Goal: Task Accomplishment & Management: Use online tool/utility

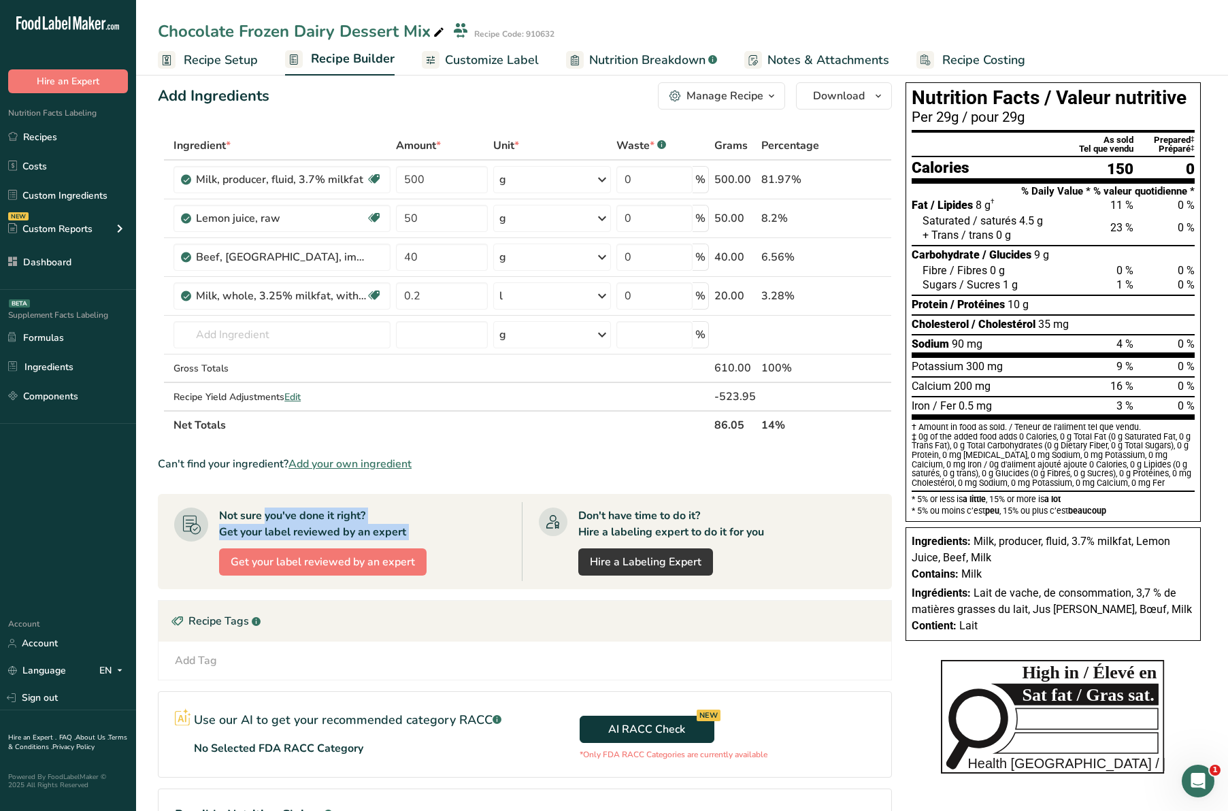
drag, startPoint x: 439, startPoint y: 579, endPoint x: 195, endPoint y: 561, distance: 244.3
click at [195, 561] on div "Not sure you've done it right? Get your label reviewed by an expert Get your la…" at bounding box center [348, 541] width 348 height 79
click at [857, 672] on div "Add Tag Standard Tags Custom Tags Source of Antioxidants Prebiotic Effect Sourc…" at bounding box center [525, 661] width 733 height 38
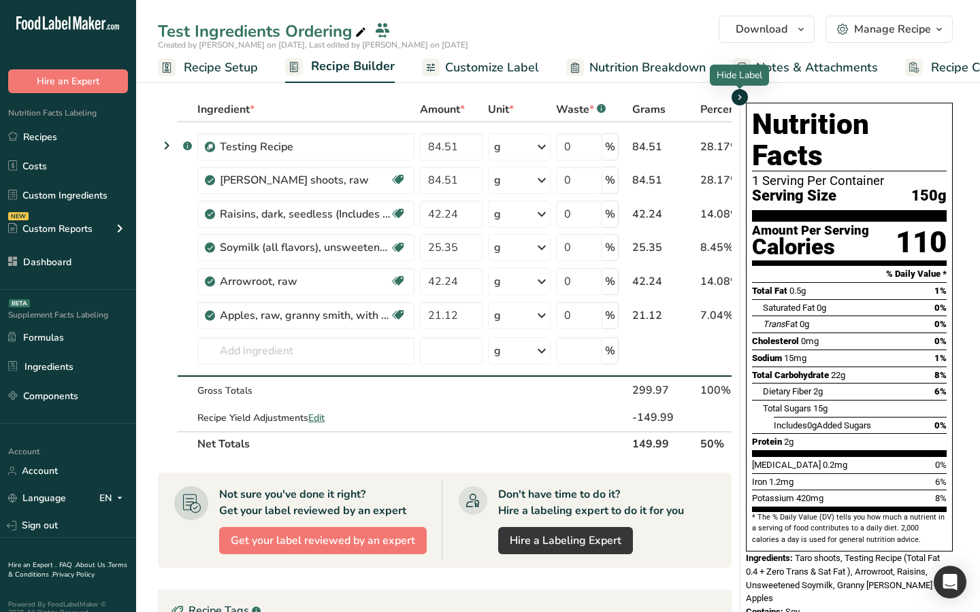
click at [740, 99] on icon "button" at bounding box center [739, 97] width 11 height 17
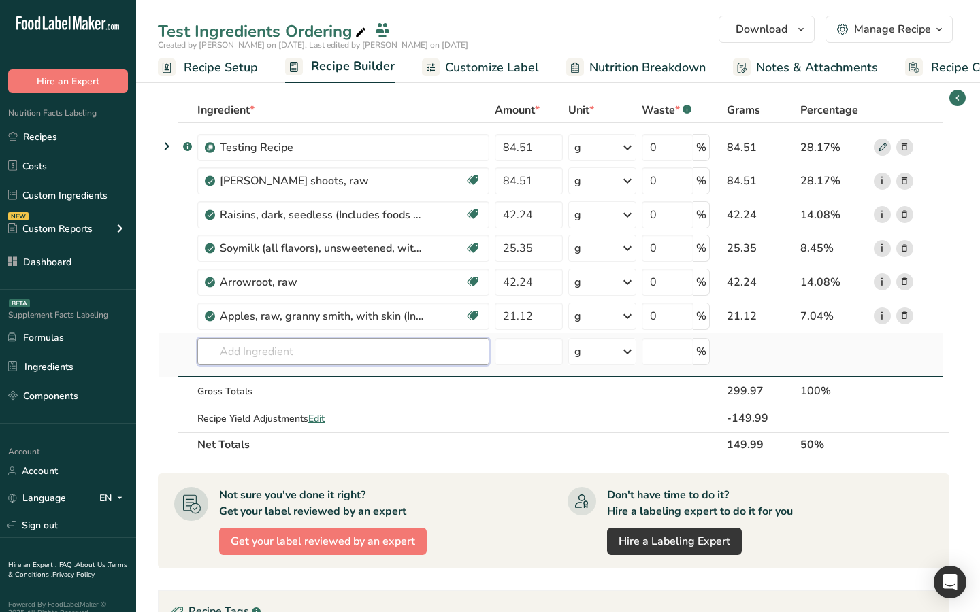
click at [456, 343] on input "text" at bounding box center [343, 351] width 292 height 27
type input "s"
click at [960, 416] on section "Ingredient * Amount * Unit * Waste * .a-a{fill:#347362;}.b-a{fill:#fff;} Grams …" at bounding box center [558, 502] width 844 height 863
click at [956, 96] on icon "button" at bounding box center [957, 98] width 11 height 17
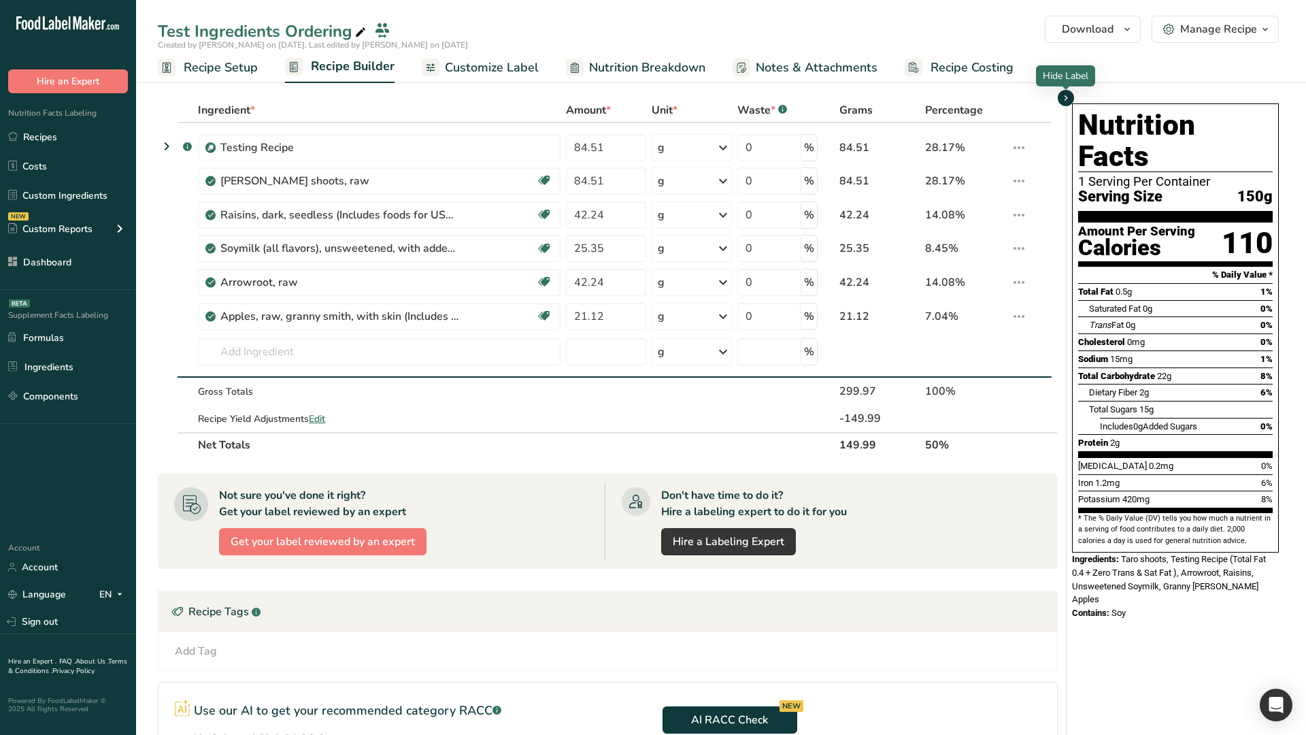
click at [1065, 97] on icon "button" at bounding box center [1066, 98] width 11 height 17
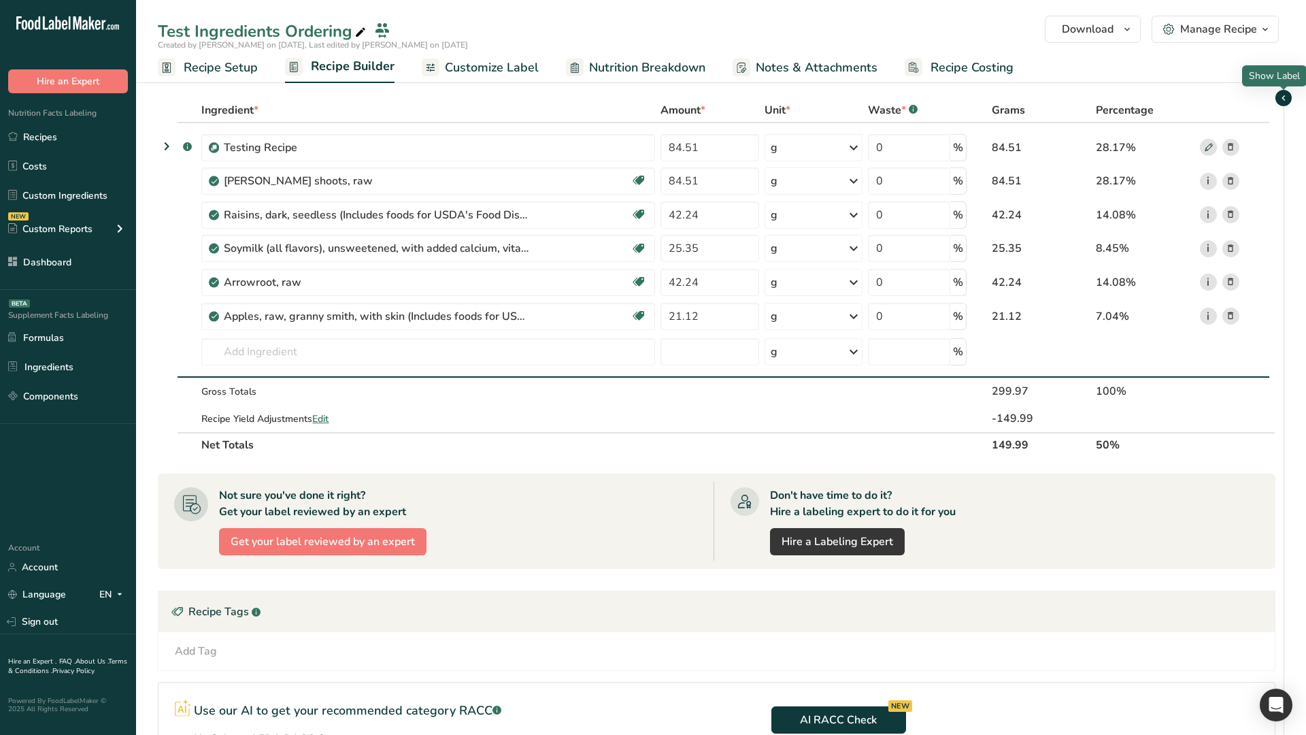
drag, startPoint x: 1282, startPoint y: 94, endPoint x: 1262, endPoint y: 99, distance: 20.5
click at [1169, 94] on icon "button" at bounding box center [1283, 98] width 11 height 17
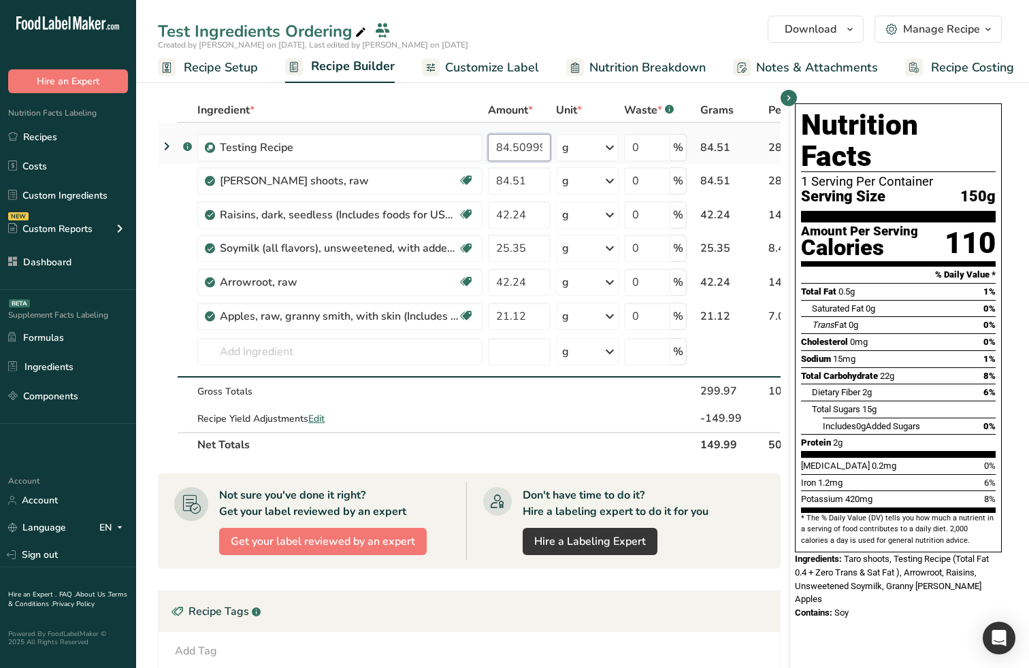
click at [533, 150] on input "84.509999" at bounding box center [519, 147] width 63 height 27
type input "84.510001"
click at [597, 402] on div "Ingredient * Amount * Unit * Waste * .a-a{fill:#347362;}.b-a{fill:#fff;} Grams …" at bounding box center [469, 277] width 623 height 359
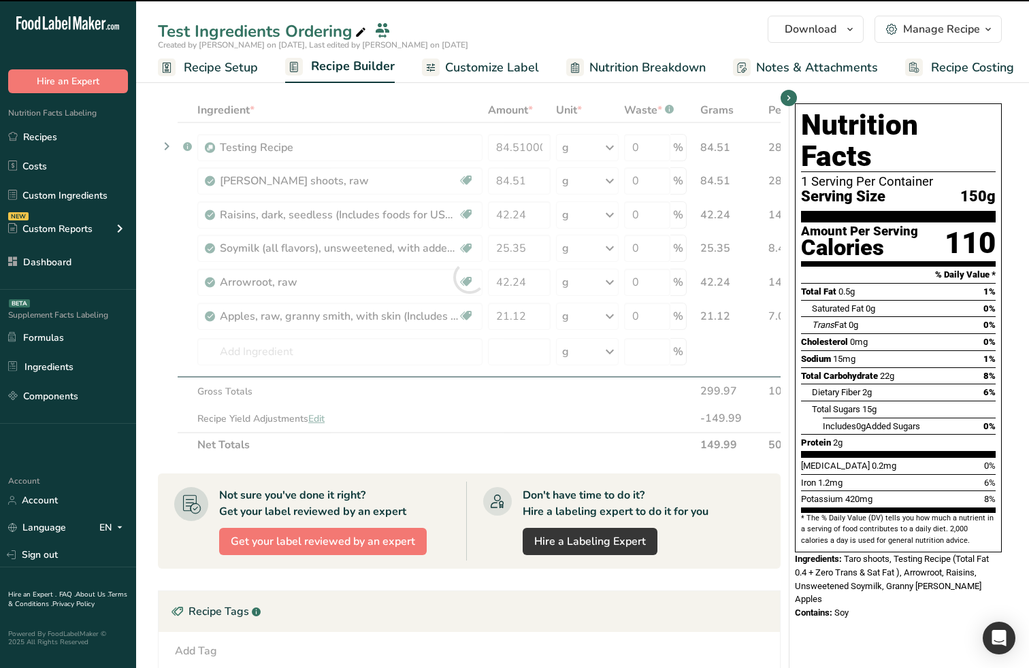
type input "21.12"
type input "42.24"
type input "0"
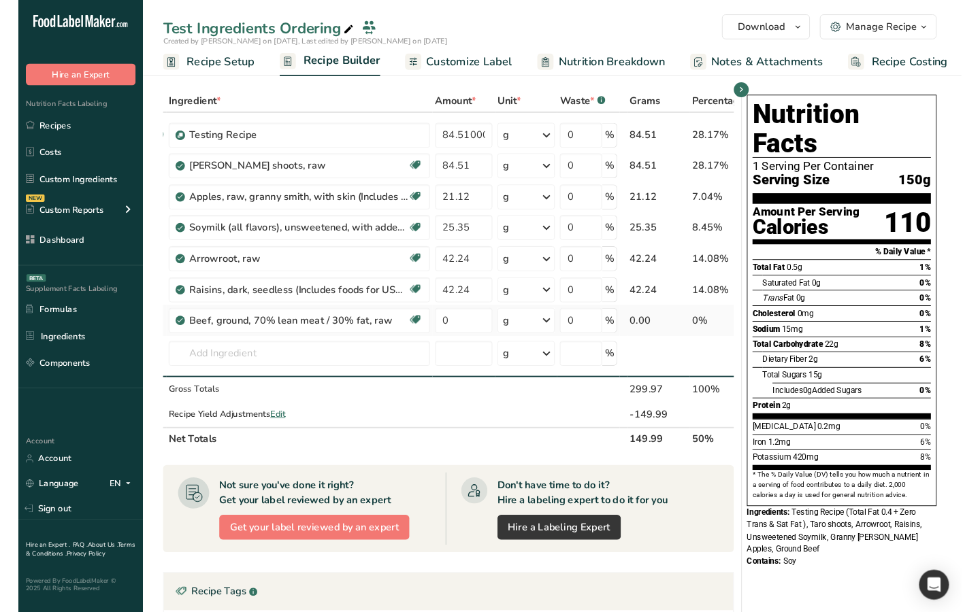
scroll to position [0, 103]
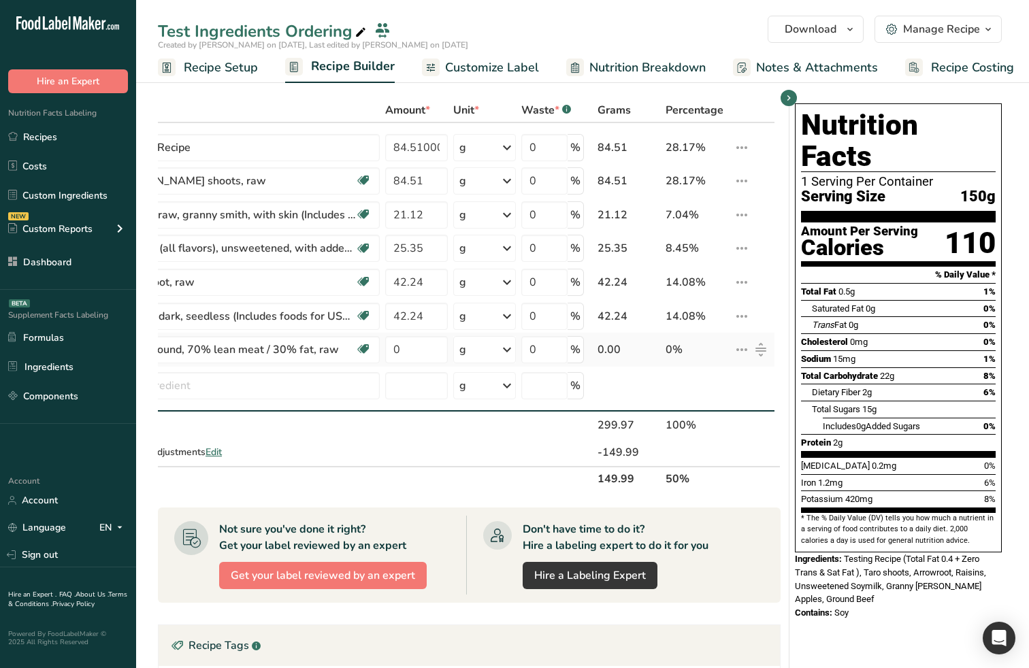
click at [727, 352] on div "0%" at bounding box center [696, 350] width 63 height 16
click at [738, 350] on icon at bounding box center [741, 349] width 16 height 24
click at [716, 412] on span "Delete" at bounding box center [711, 413] width 30 height 14
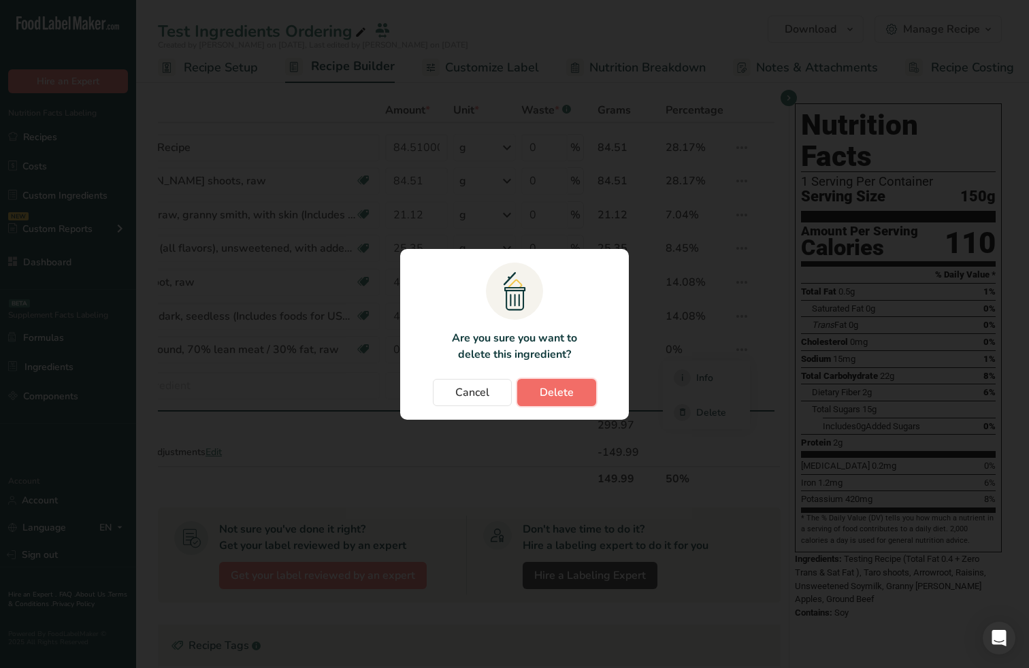
click at [573, 393] on button "Delete" at bounding box center [556, 392] width 79 height 27
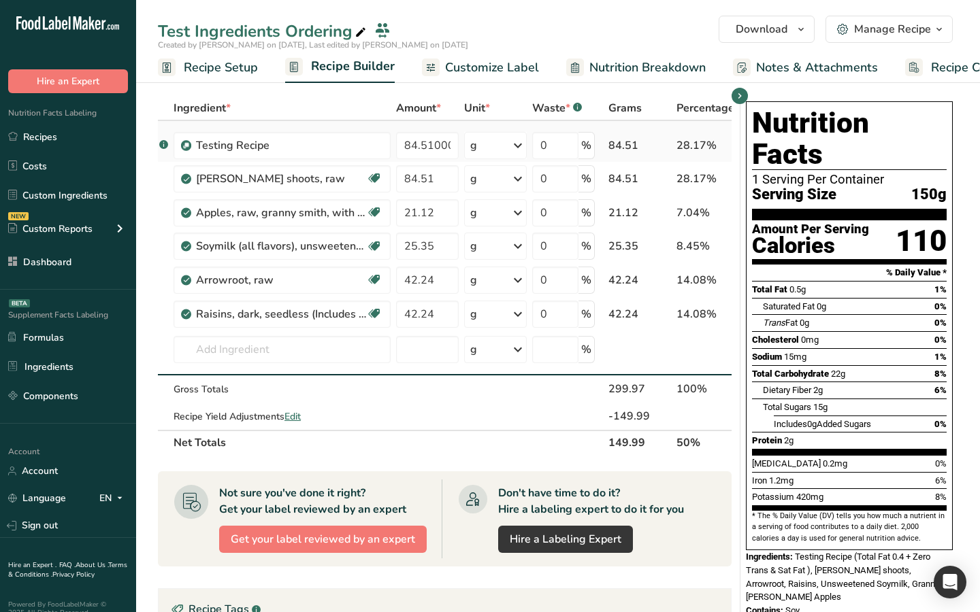
scroll to position [0, 0]
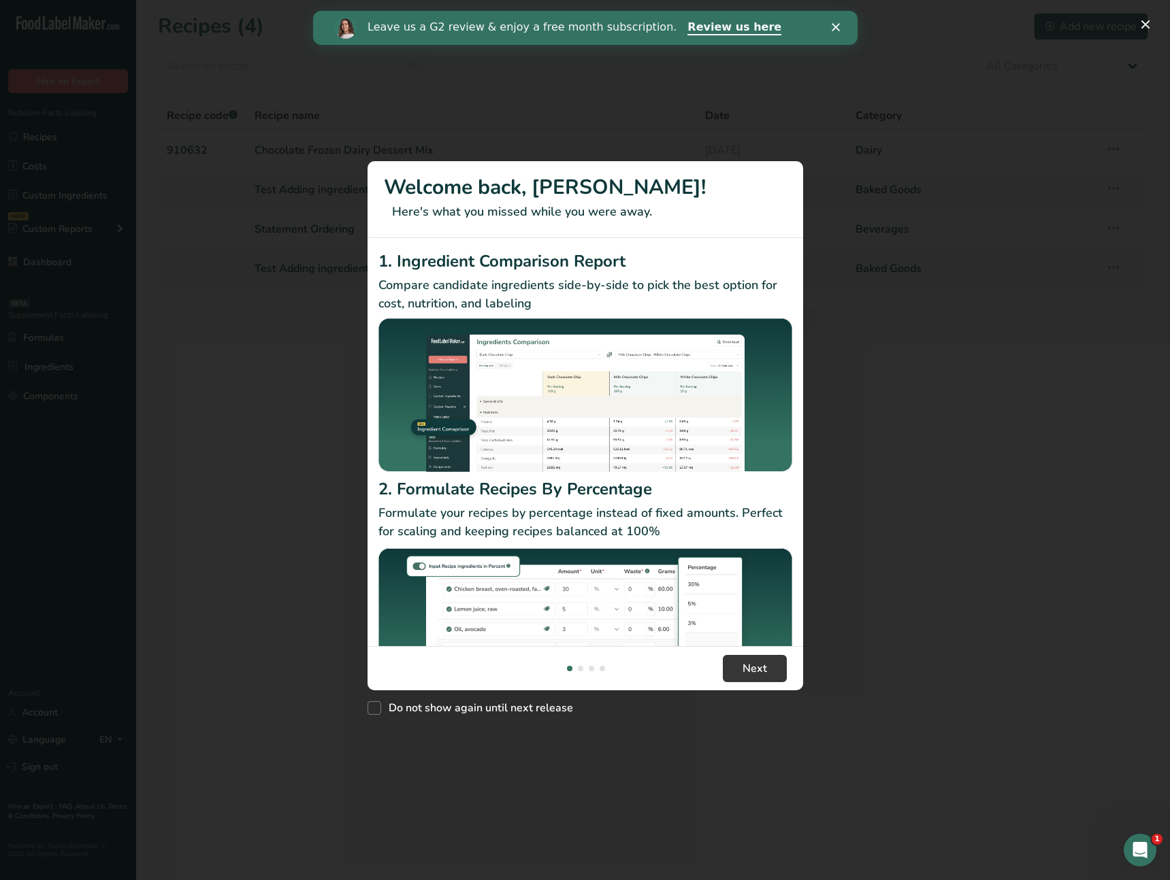
click at [577, 63] on div "New Features" at bounding box center [585, 440] width 1170 height 880
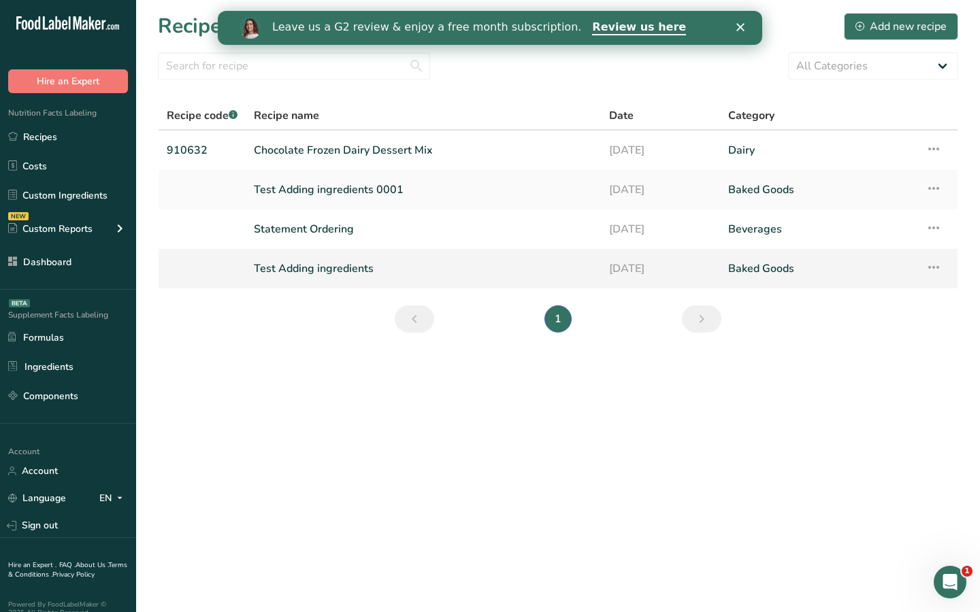
drag, startPoint x: 443, startPoint y: 416, endPoint x: 632, endPoint y: 285, distance: 230.3
click at [444, 416] on main "Recipes (4) Add new recipe All Categories Baked Goods Beverages Confectionery C…" at bounding box center [490, 306] width 980 height 612
drag, startPoint x: 734, startPoint y: 29, endPoint x: 790, endPoint y: 108, distance: 96.1
click at [734, 29] on div "Leave us a G2 review & enjoy a free month subscription. Review us here" at bounding box center [490, 27] width 544 height 23
click at [746, 31] on div "Leave us a G2 review & enjoy a free month subscription. Review us here" at bounding box center [490, 27] width 544 height 23
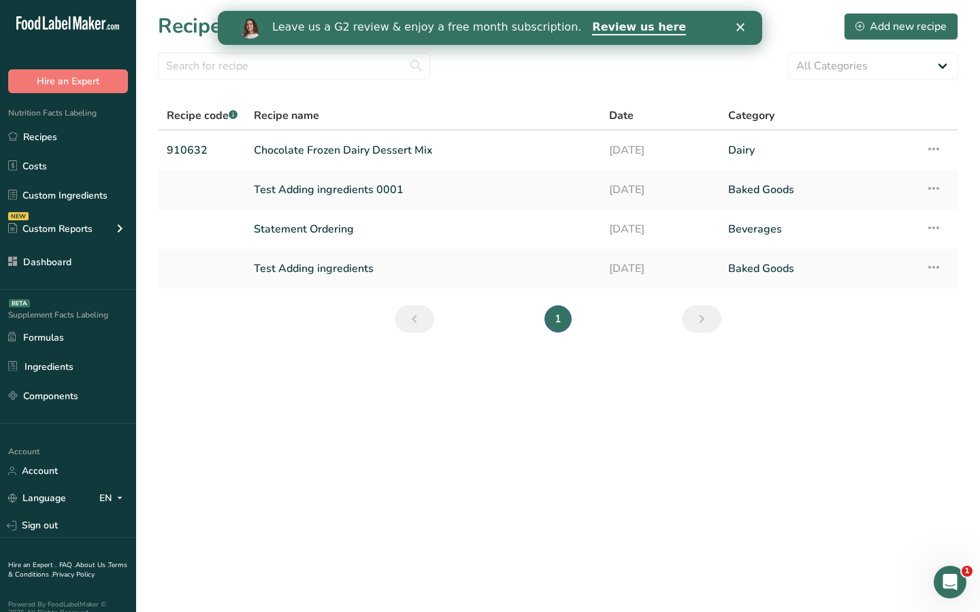
click at [742, 31] on icon "Close" at bounding box center [740, 27] width 8 height 8
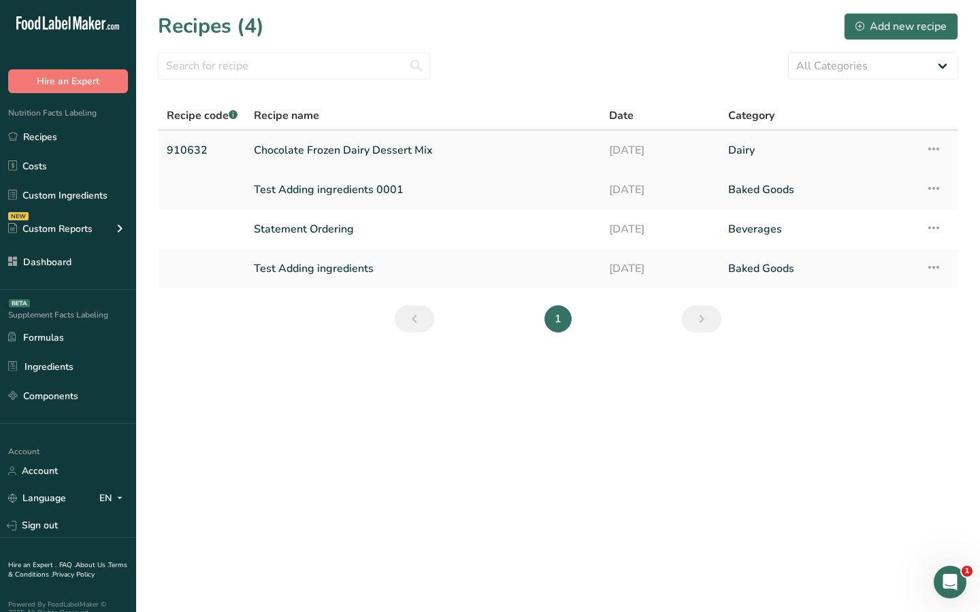
click at [384, 150] on link "Chocolate Frozen Dairy Dessert Mix" at bounding box center [423, 150] width 339 height 29
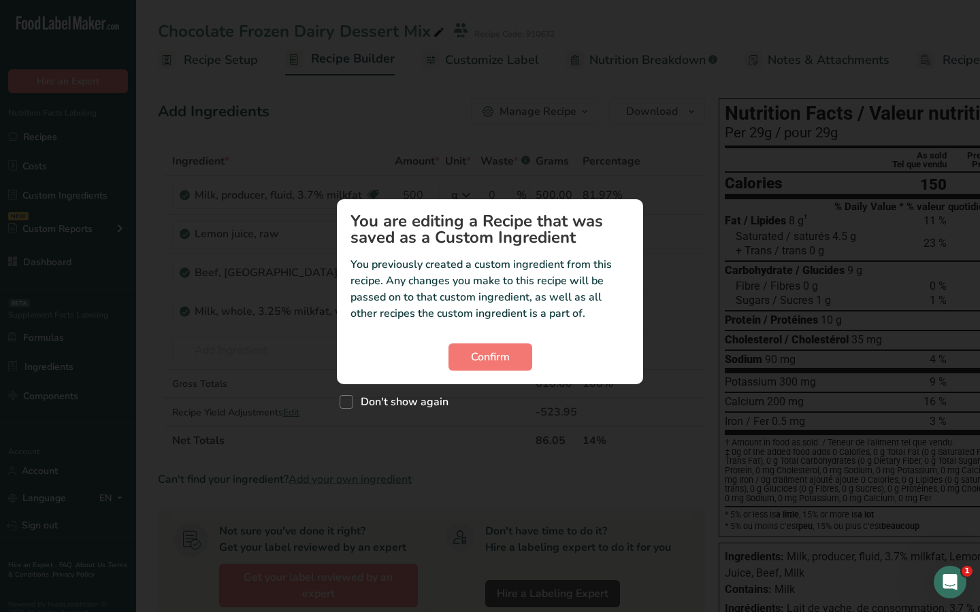
click at [581, 419] on div "Custom ingredient modal" at bounding box center [490, 306] width 980 height 612
click at [503, 356] on span "Confirm" at bounding box center [490, 357] width 39 height 16
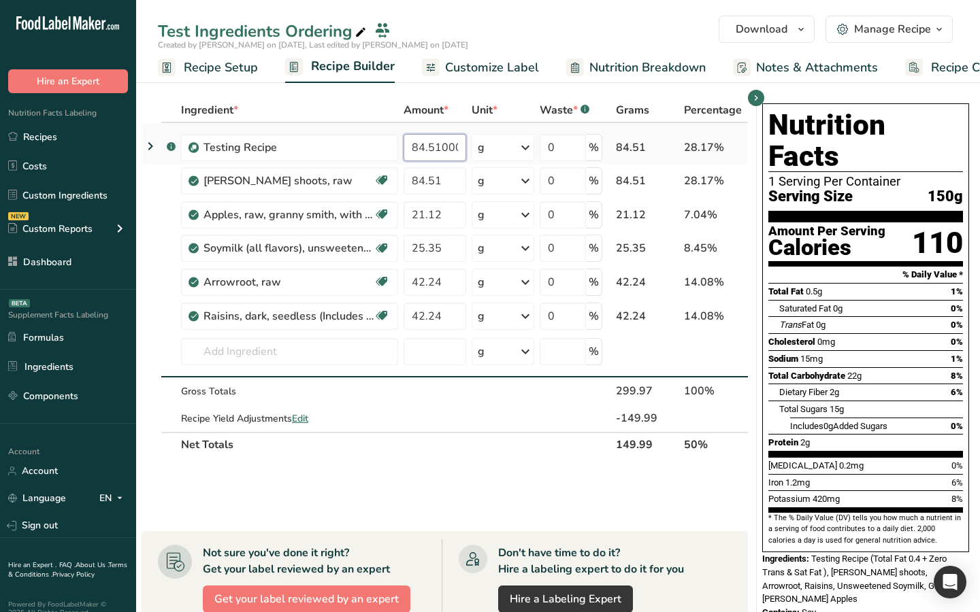
click at [437, 149] on input "84.510001" at bounding box center [434, 147] width 63 height 27
type input "84.5134"
click at [463, 460] on div "Ingredient * Amount * Unit * Waste * .a-a{fill:#347362;}.b-a{fill:#fff;} Grams …" at bounding box center [445, 306] width 606 height 417
drag, startPoint x: 455, startPoint y: 144, endPoint x: 463, endPoint y: 146, distance: 8.4
click at [466, 144] on td "84.5134" at bounding box center [435, 144] width 68 height 42
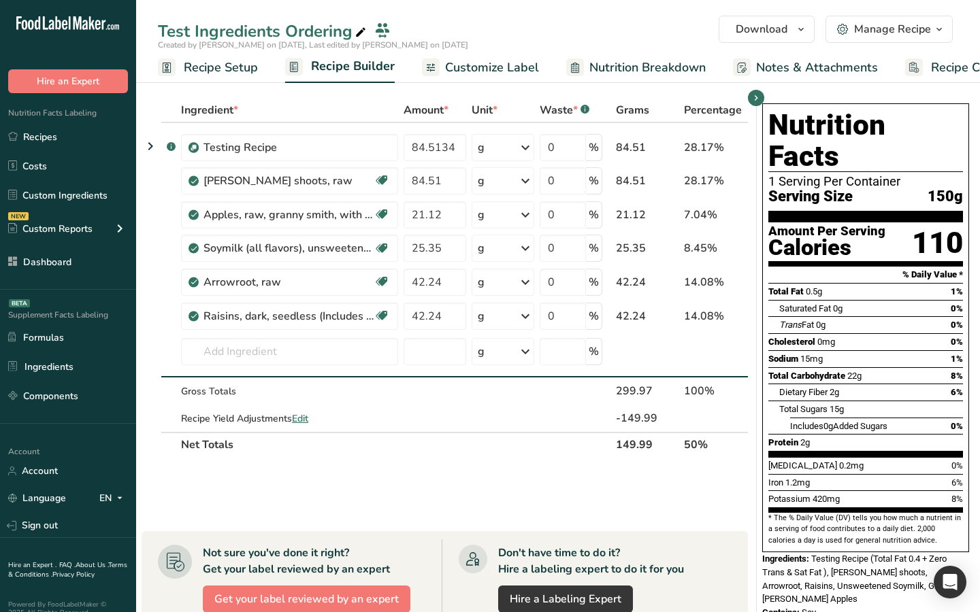
click at [476, 461] on div "Ingredient * Amount * Unit * Waste * .a-a{fill:#347362;}.b-a{fill:#fff;} Grams …" at bounding box center [445, 306] width 606 height 417
click at [640, 150] on div "84.51" at bounding box center [647, 147] width 63 height 16
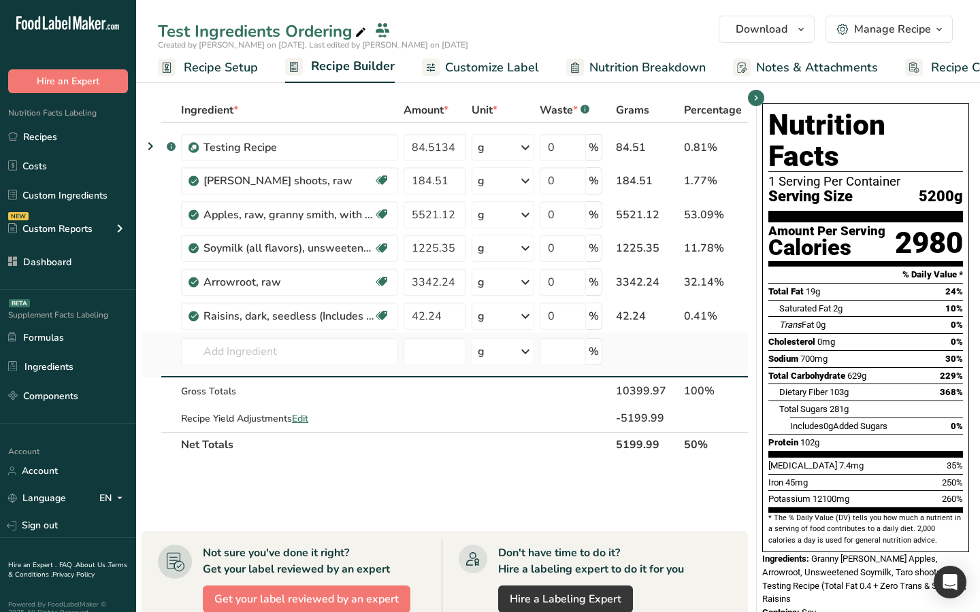
drag, startPoint x: 246, startPoint y: 491, endPoint x: 281, endPoint y: 376, distance: 120.8
click at [247, 491] on div "Ingredient * Amount * Unit * Waste * .a-a{fill:#347362;}.b-a{fill:#fff;} Grams …" at bounding box center [445, 306] width 606 height 417
click at [756, 102] on icon "button" at bounding box center [755, 98] width 11 height 17
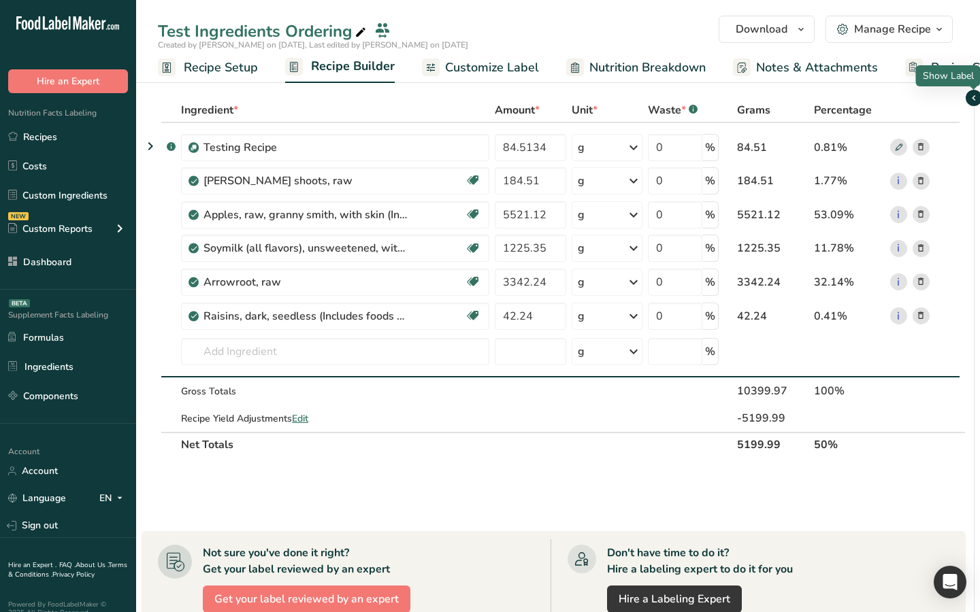
click at [970, 100] on icon "button" at bounding box center [973, 98] width 11 height 17
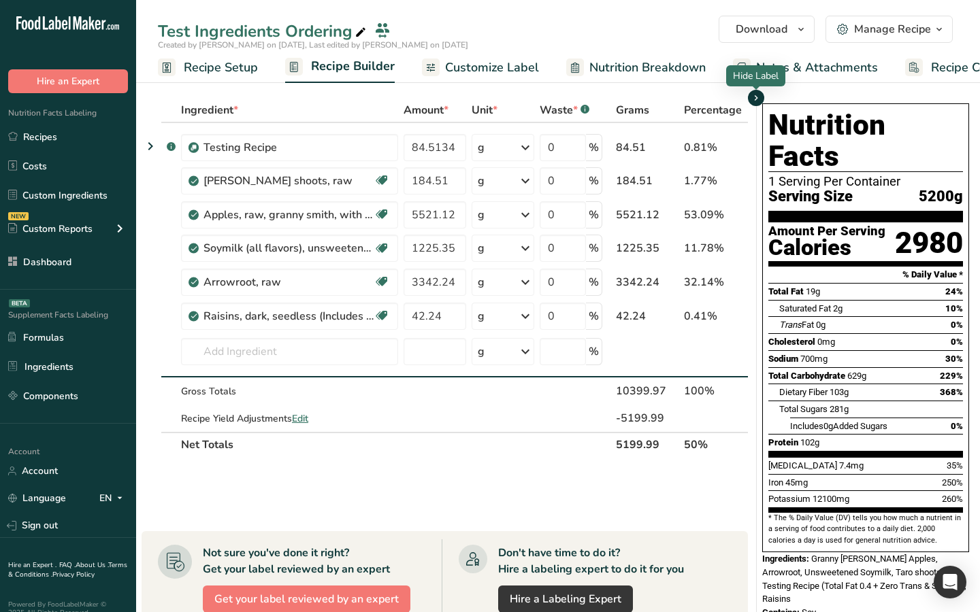
scroll to position [3, 0]
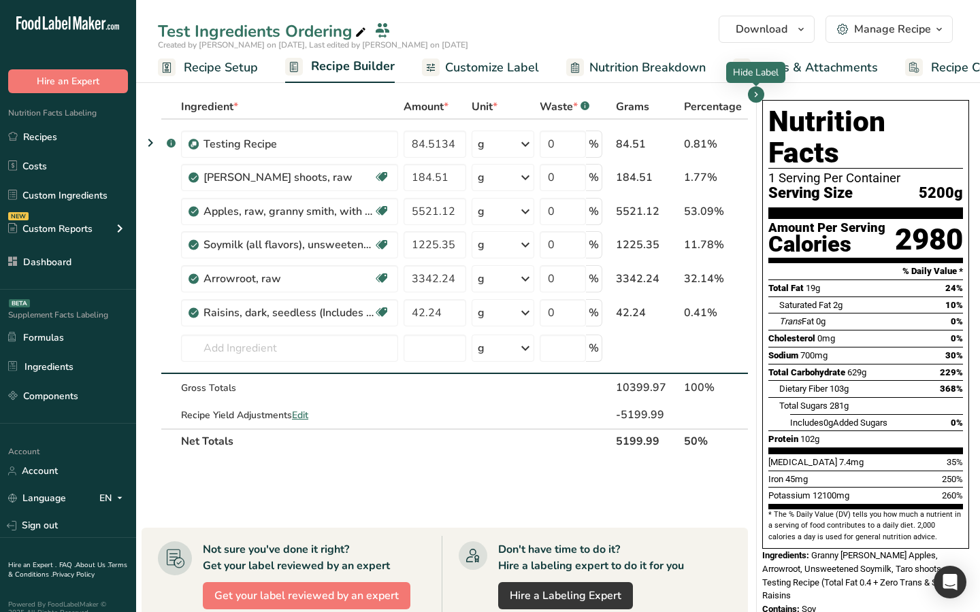
click at [758, 355] on div "Nutrition Facts 1 Serving Per Container Serving Size 5200g Amount Per Serving C…" at bounding box center [866, 358] width 218 height 527
click at [335, 484] on div "Ingredient * Amount * Unit * Waste * .a-a{fill:#347362;}.b-a{fill:#fff;} Grams …" at bounding box center [445, 303] width 606 height 417
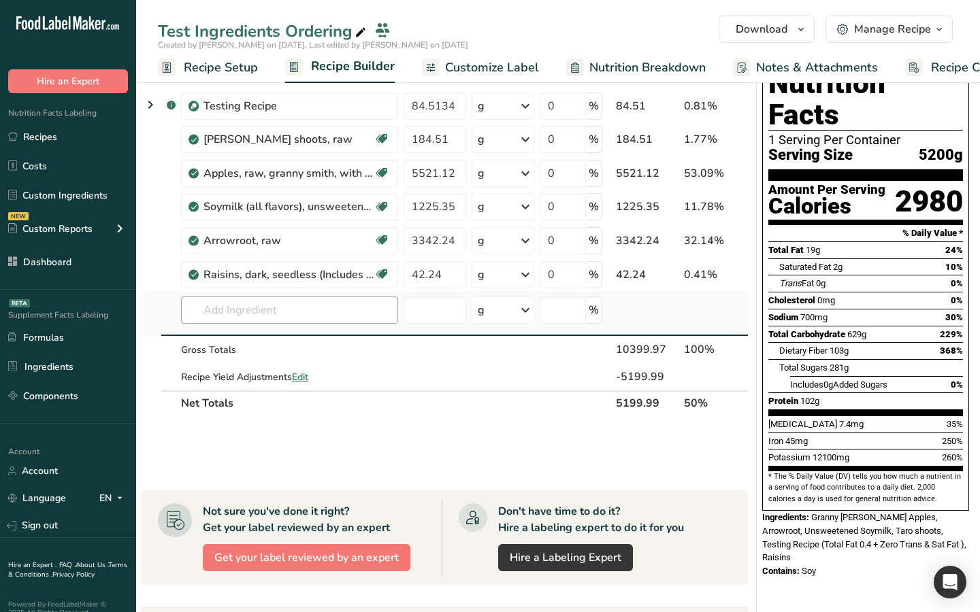
scroll to position [38, 0]
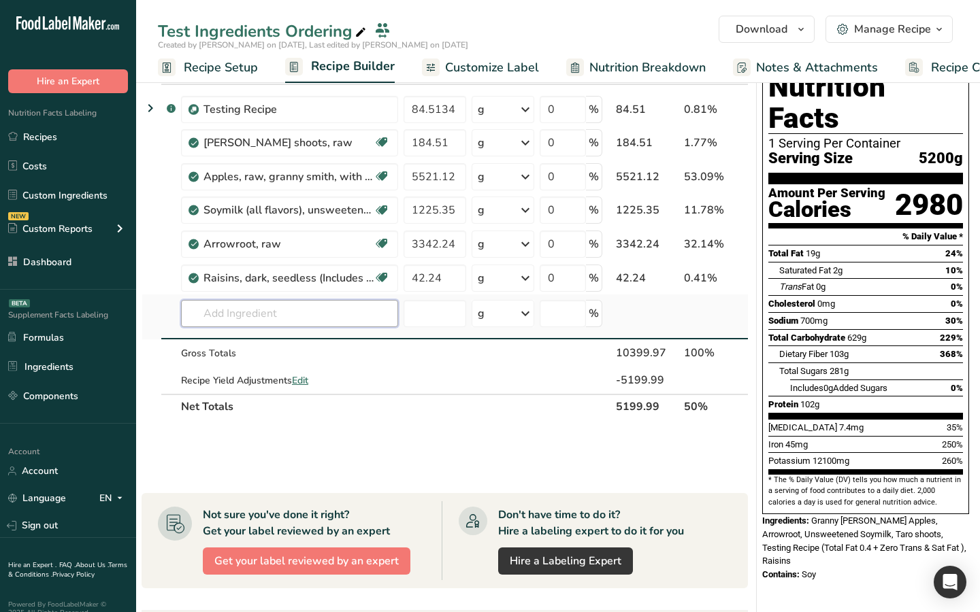
click at [356, 319] on input "text" at bounding box center [289, 313] width 217 height 27
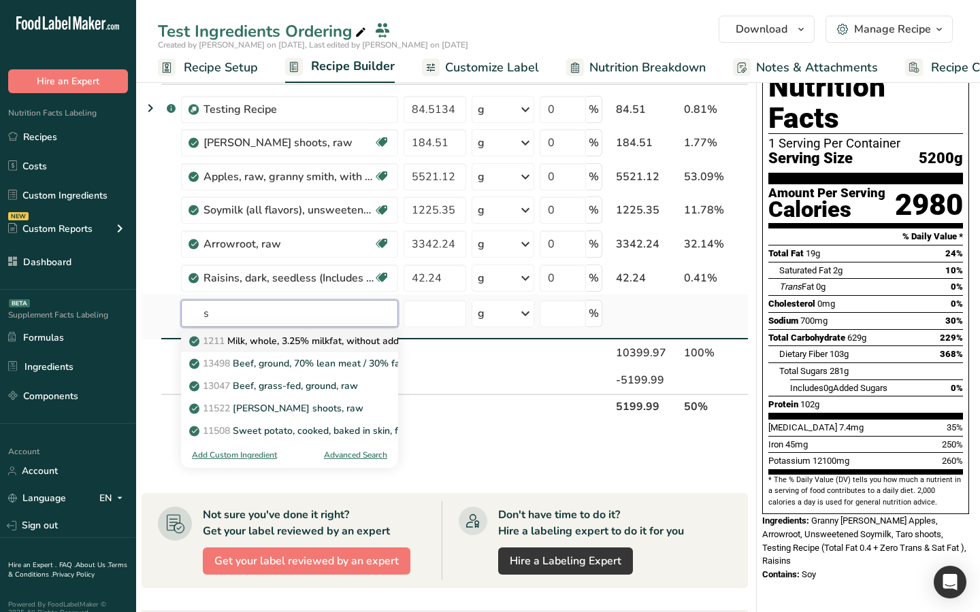
scroll to position [0, 0]
type input "s"
click at [504, 363] on td at bounding box center [503, 353] width 68 height 27
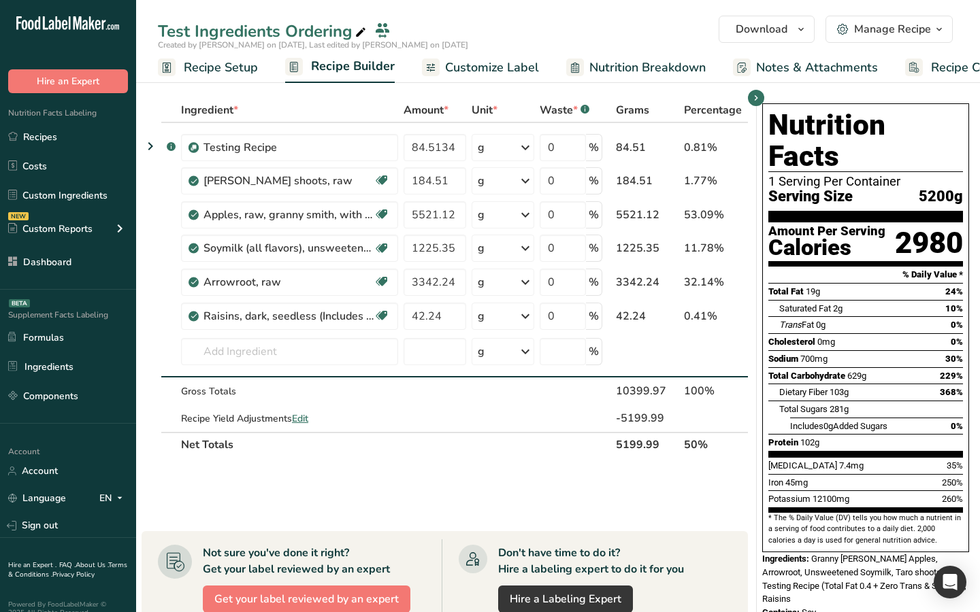
click at [474, 67] on span "Customize Label" at bounding box center [492, 68] width 94 height 18
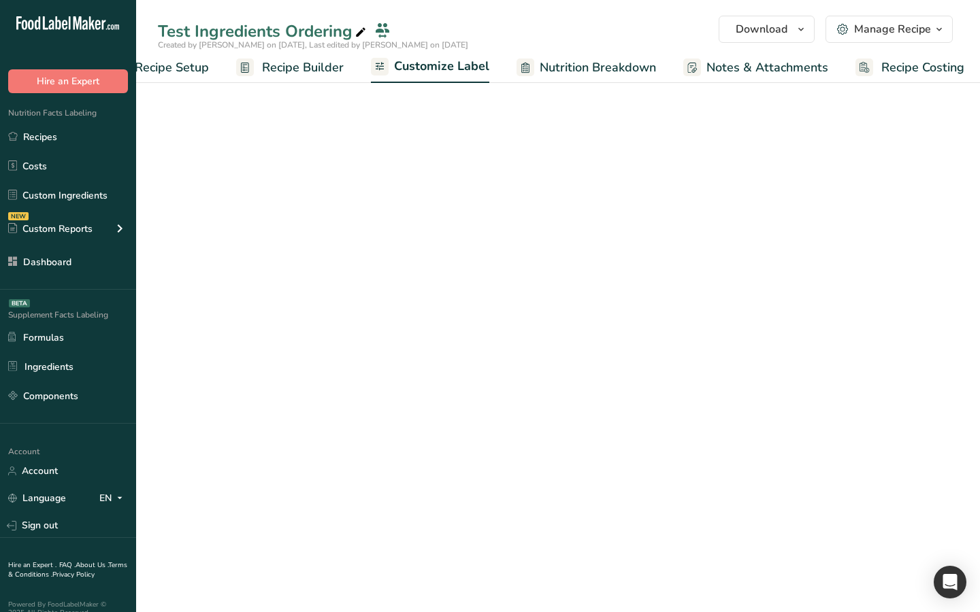
scroll to position [0, 55]
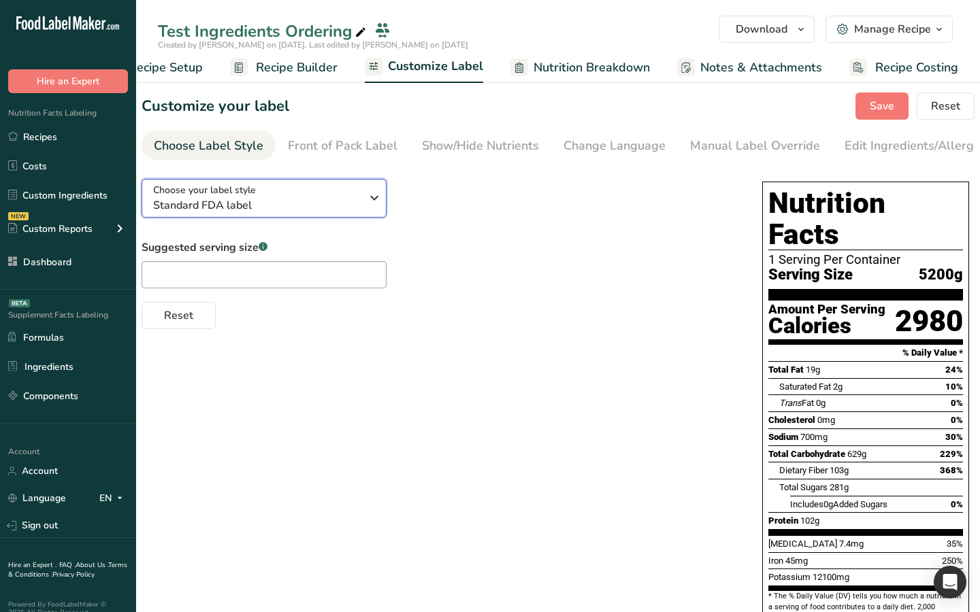
click at [276, 205] on span "Standard FDA label" at bounding box center [257, 205] width 208 height 16
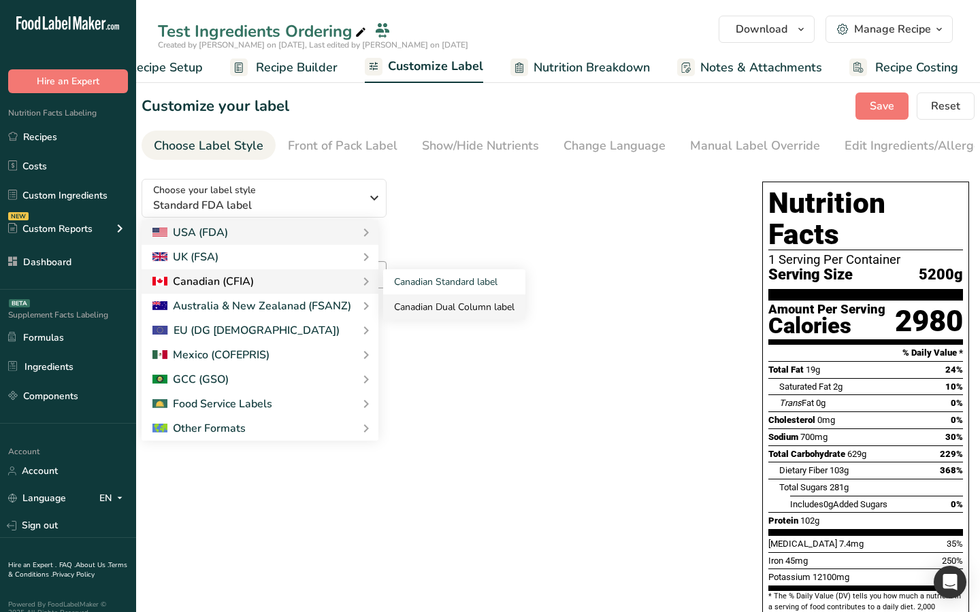
click at [420, 308] on link "Canadian Dual Column label" at bounding box center [454, 307] width 142 height 25
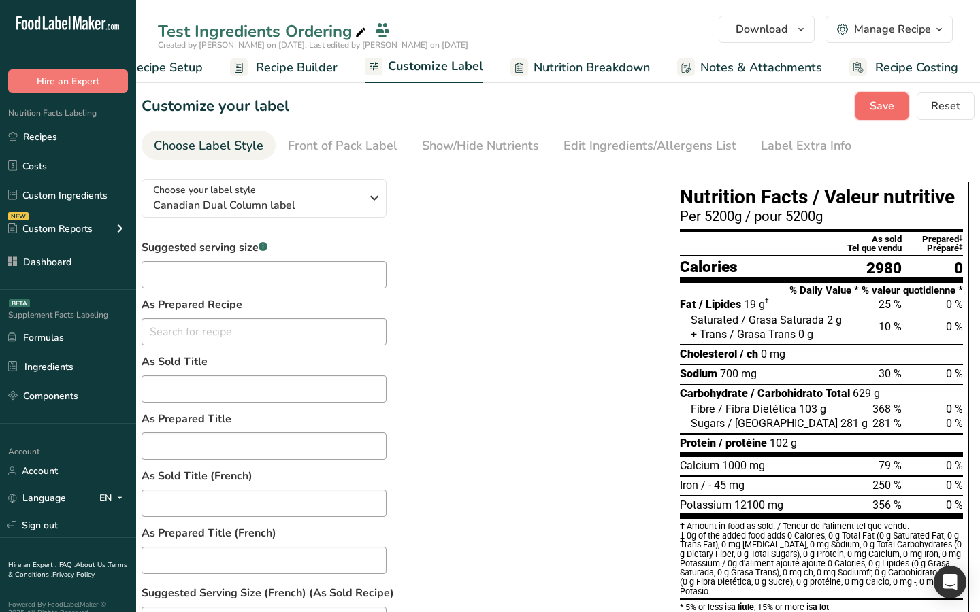
click at [873, 114] on button "Save" at bounding box center [881, 106] width 53 height 27
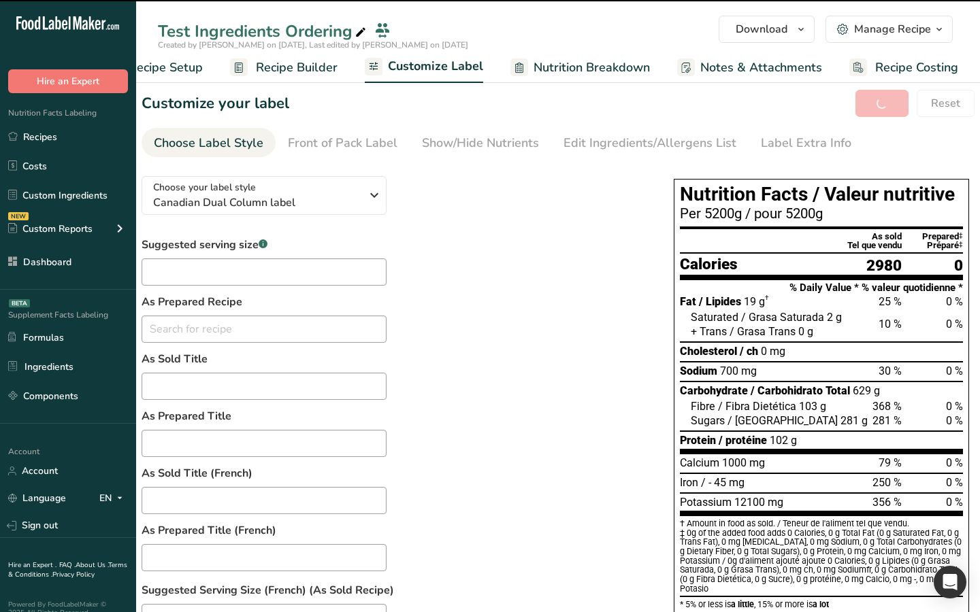
scroll to position [0, 0]
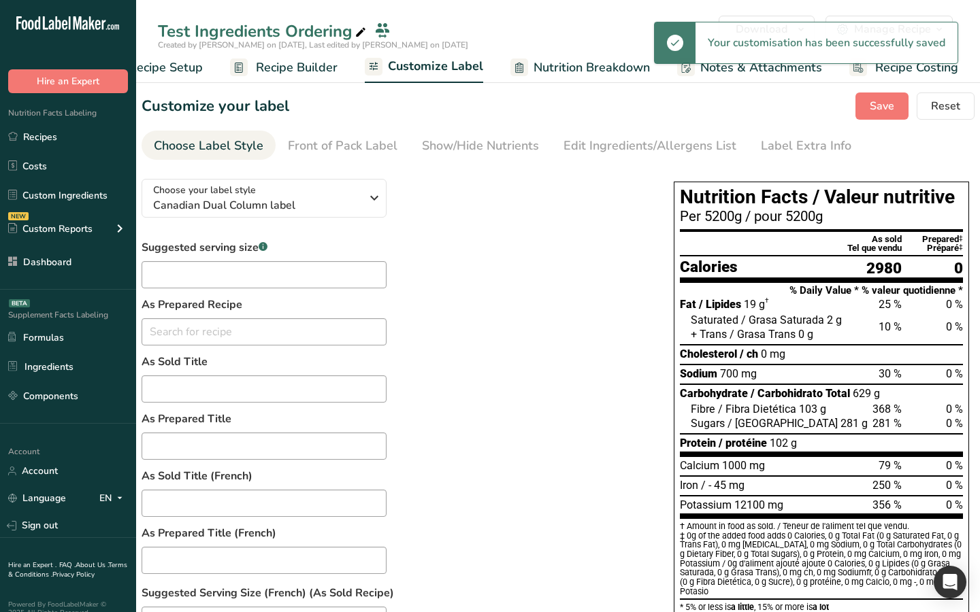
drag, startPoint x: 308, startPoint y: 71, endPoint x: 357, endPoint y: 111, distance: 62.8
click at [308, 71] on span "Recipe Builder" at bounding box center [297, 68] width 82 height 18
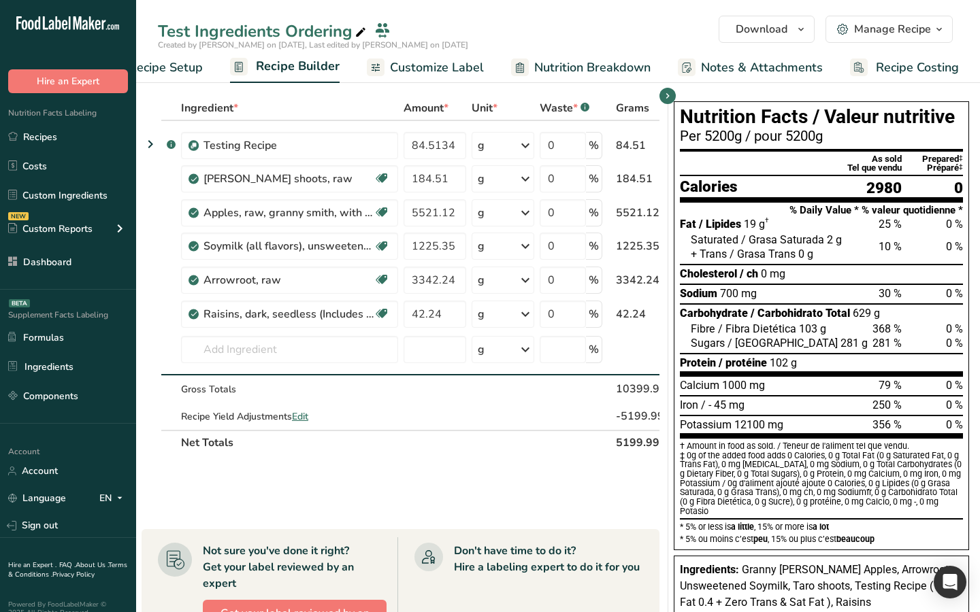
click at [420, 67] on span "Customize Label" at bounding box center [437, 68] width 94 height 18
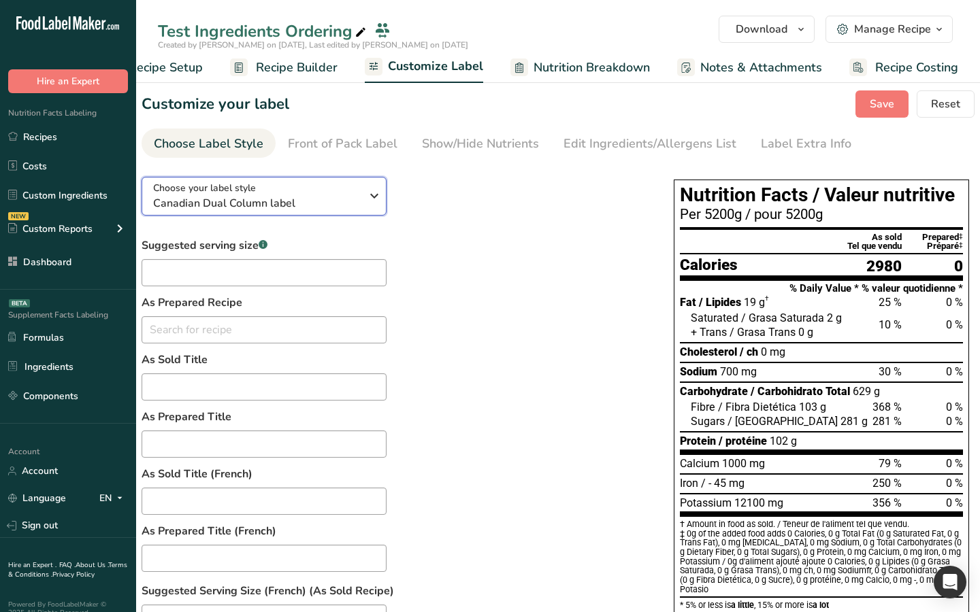
click at [315, 184] on div "Choose your label style Canadian Dual Column label" at bounding box center [257, 196] width 208 height 31
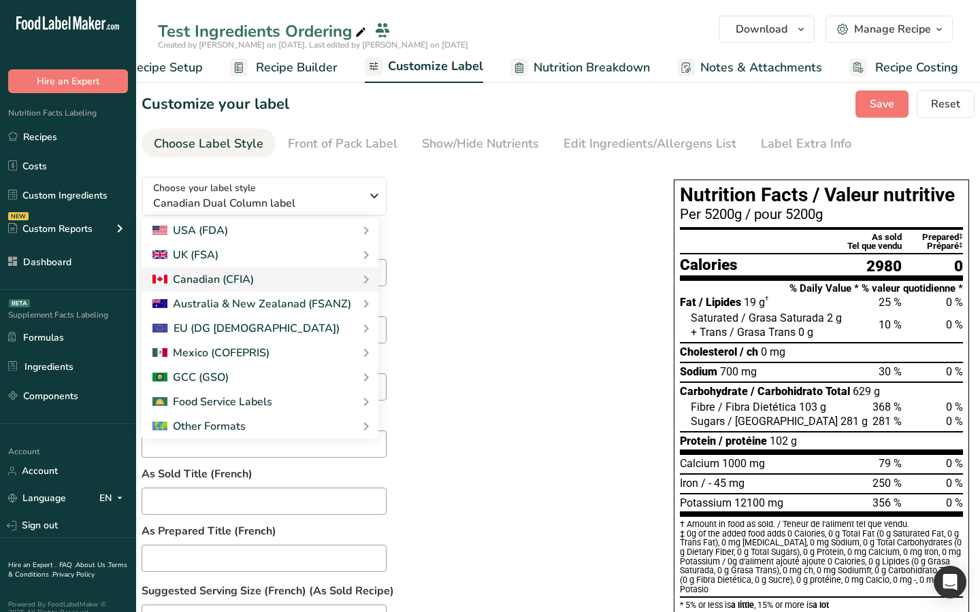
drag, startPoint x: 427, startPoint y: 234, endPoint x: 635, endPoint y: 179, distance: 215.4
click at [0, 0] on link "Standard FDA label" at bounding box center [0, 0] width 0 height 0
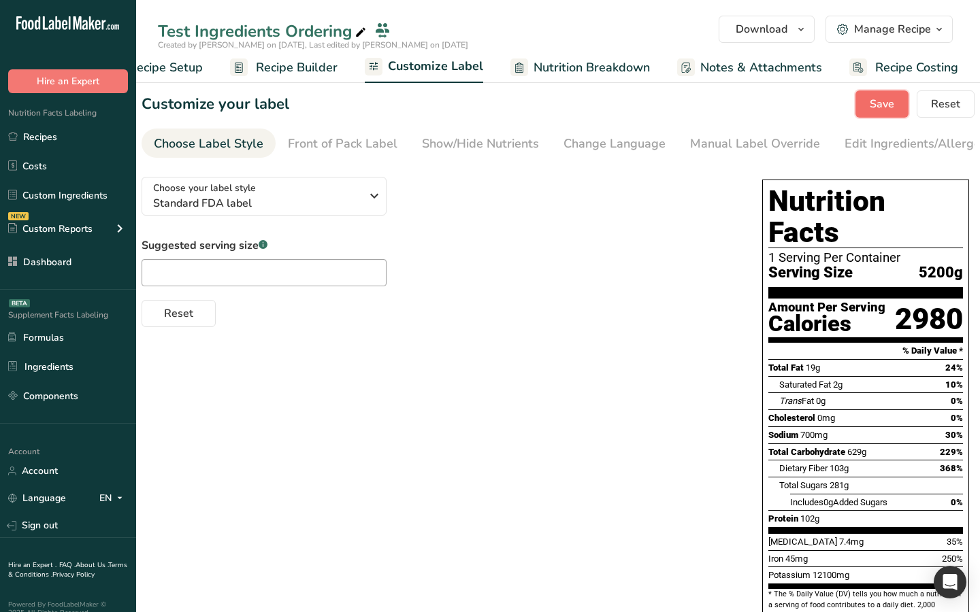
click at [877, 103] on span "Save" at bounding box center [882, 104] width 24 height 16
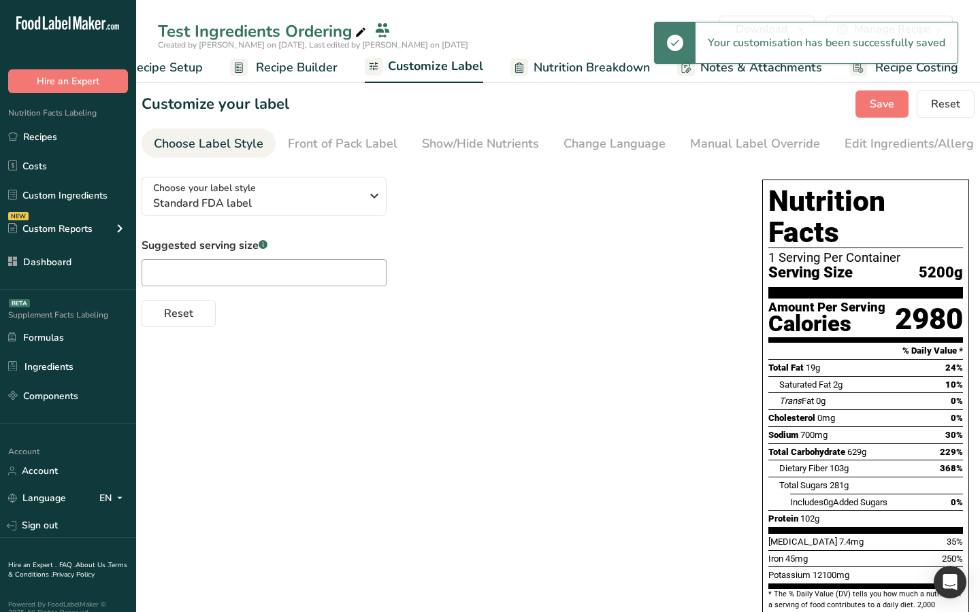
click at [310, 63] on span "Recipe Builder" at bounding box center [297, 68] width 82 height 18
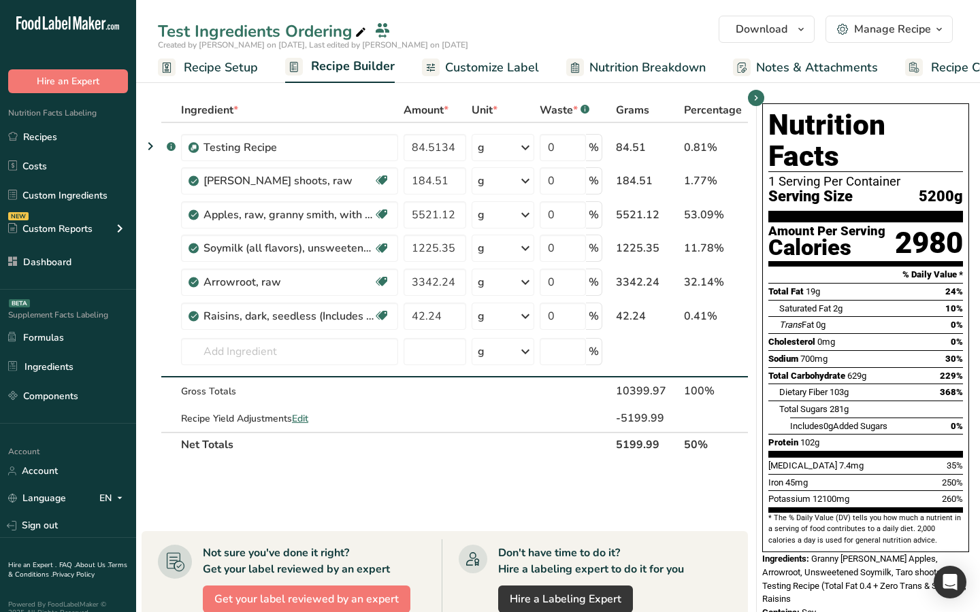
click at [495, 66] on span "Customize Label" at bounding box center [492, 68] width 94 height 18
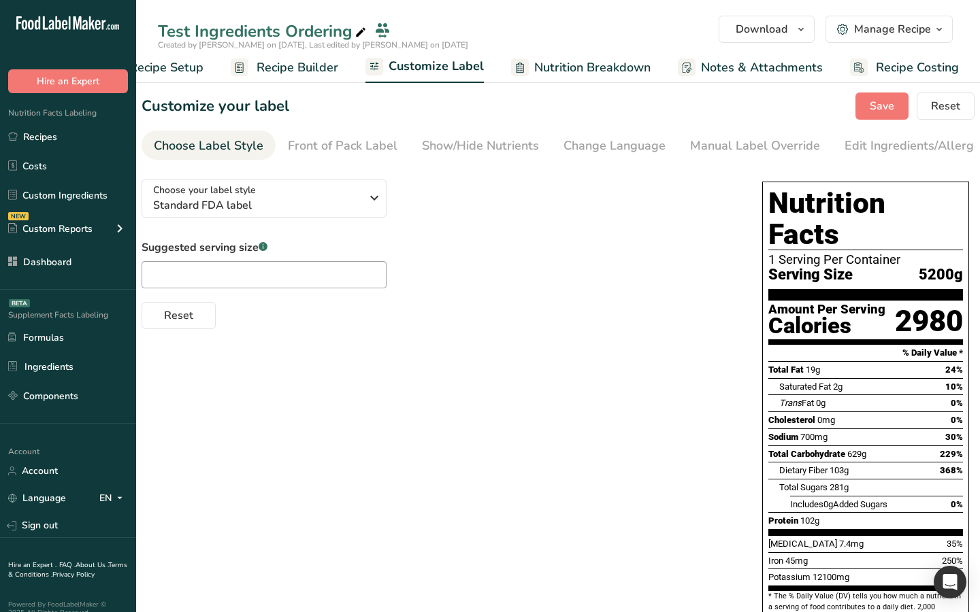
scroll to position [0, 55]
click at [345, 206] on span "Standard FDA label" at bounding box center [257, 205] width 208 height 16
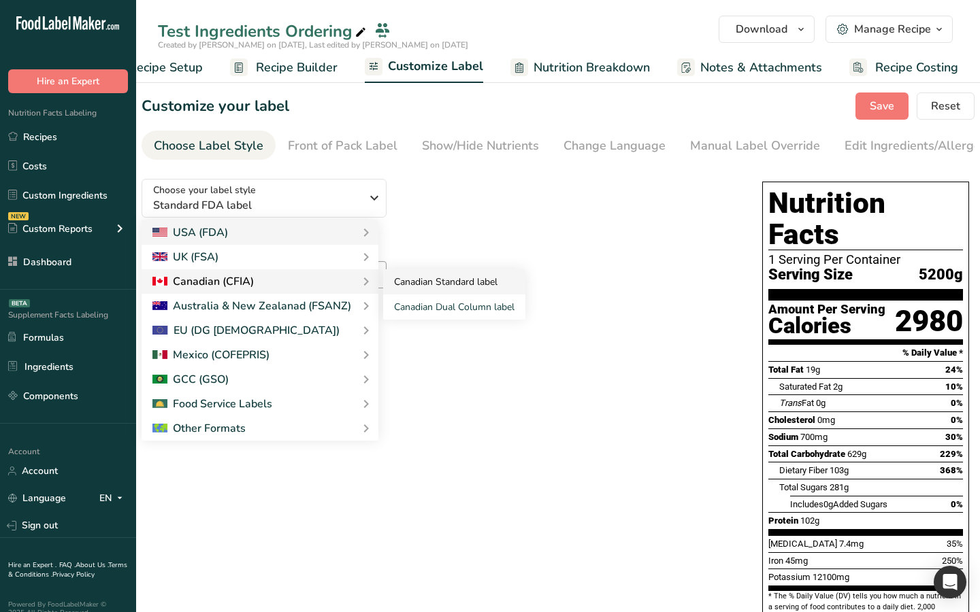
click at [418, 294] on link "Canadian Standard label" at bounding box center [454, 281] width 142 height 25
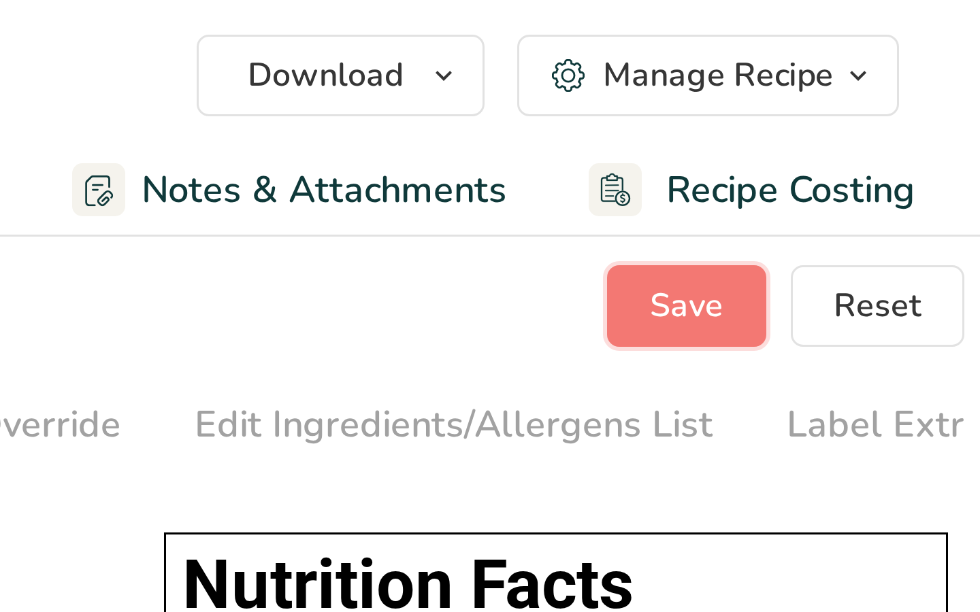
click at [886, 100] on span "Save" at bounding box center [882, 106] width 24 height 16
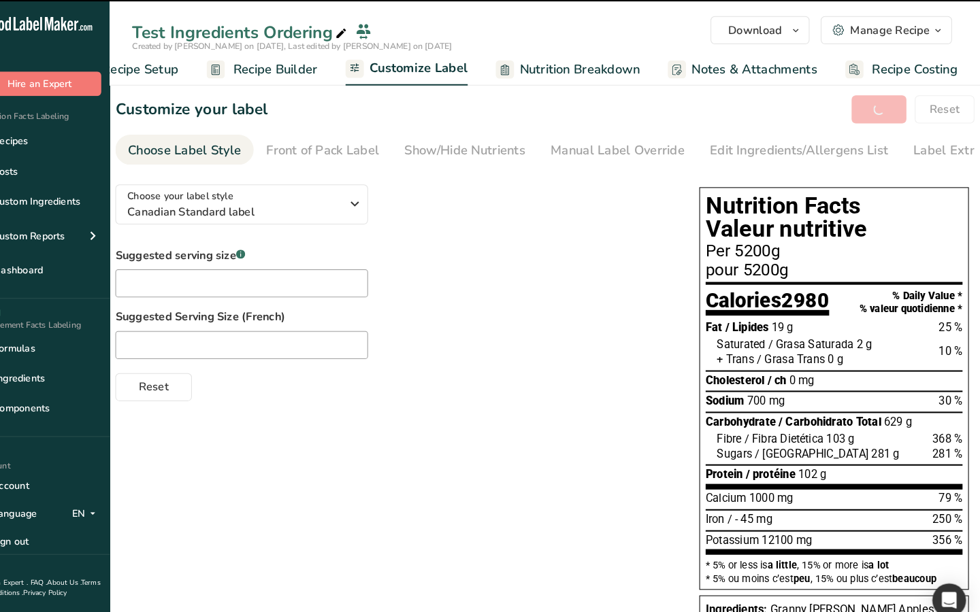
scroll to position [0, 0]
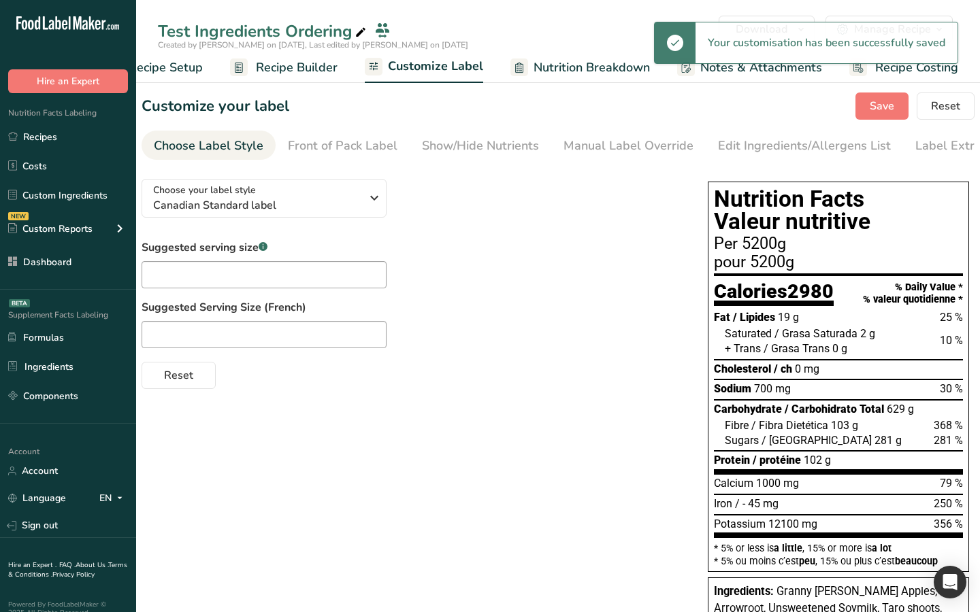
drag, startPoint x: 299, startPoint y: 65, endPoint x: 519, endPoint y: 127, distance: 229.2
click at [298, 65] on span "Recipe Builder" at bounding box center [297, 68] width 82 height 18
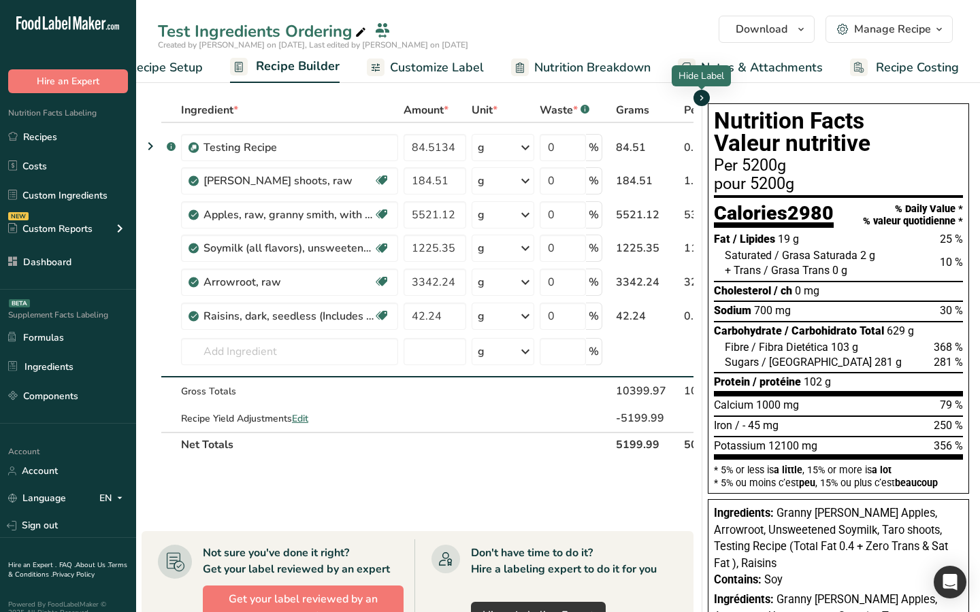
scroll to position [1, 0]
click at [706, 102] on icon "button" at bounding box center [701, 97] width 11 height 17
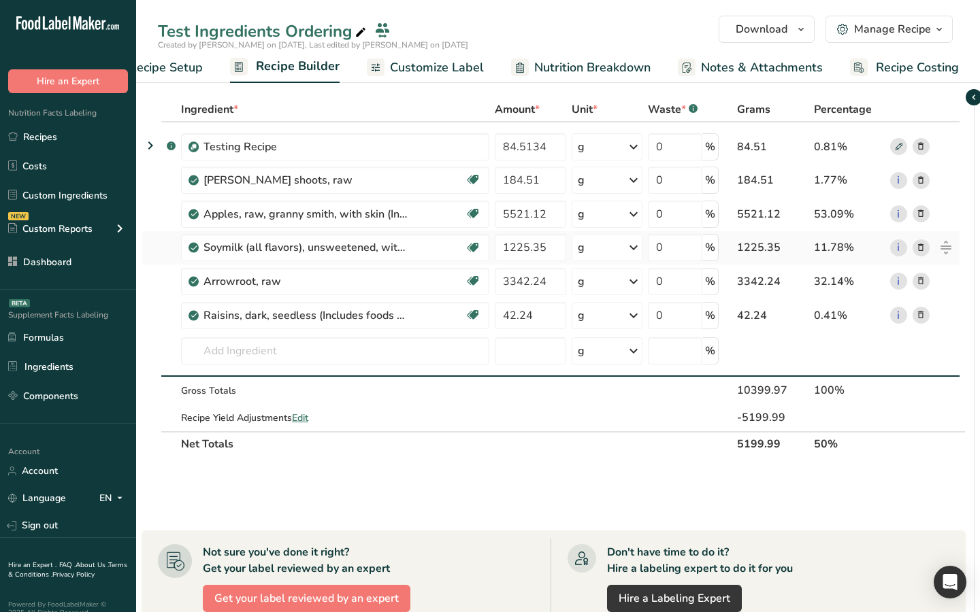
scroll to position [0, 2]
click at [975, 94] on icon "button" at bounding box center [971, 97] width 11 height 17
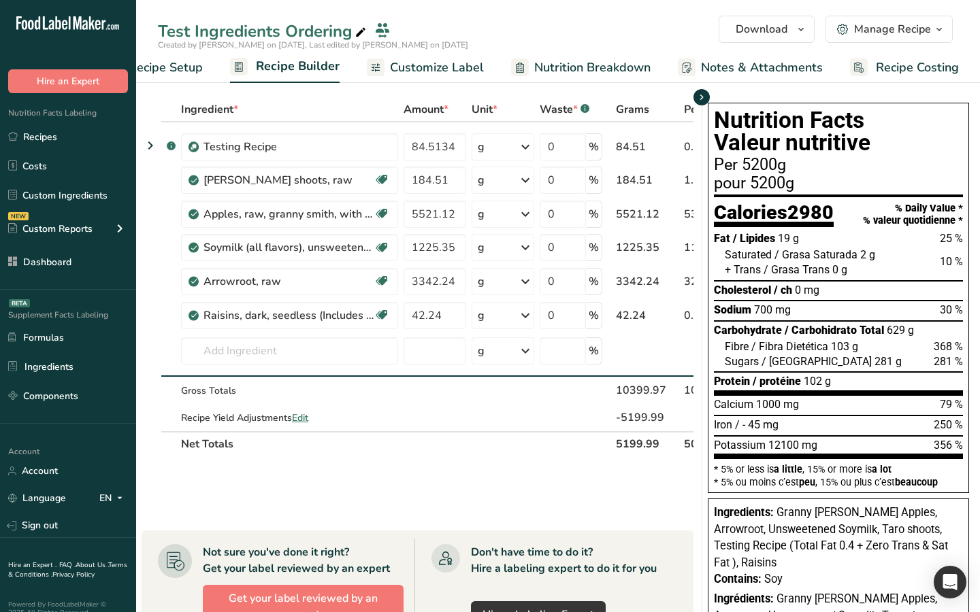
scroll to position [0, 0]
drag, startPoint x: 702, startPoint y: 101, endPoint x: 695, endPoint y: 137, distance: 37.5
click at [703, 101] on icon "button" at bounding box center [701, 97] width 11 height 17
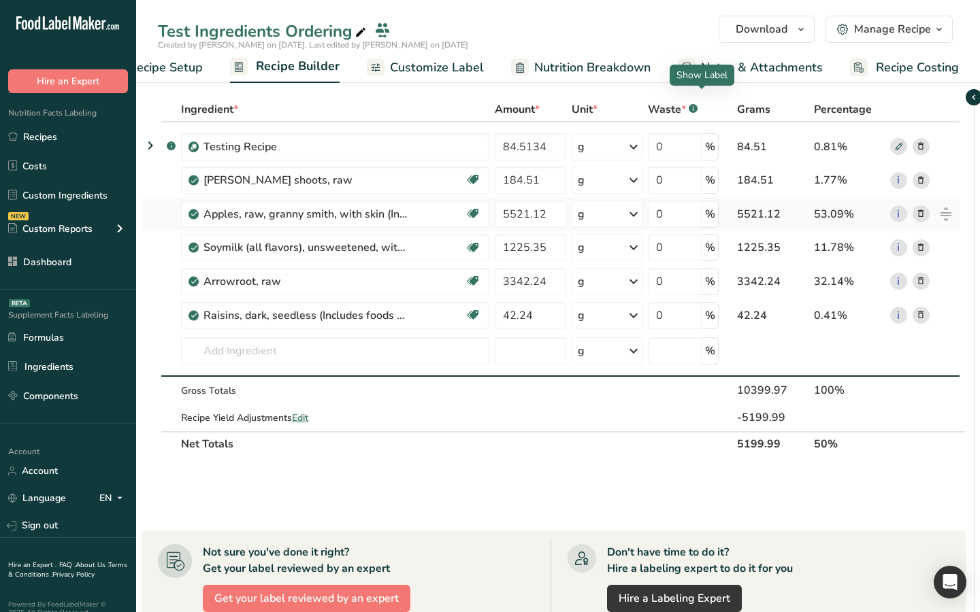
scroll to position [3, 0]
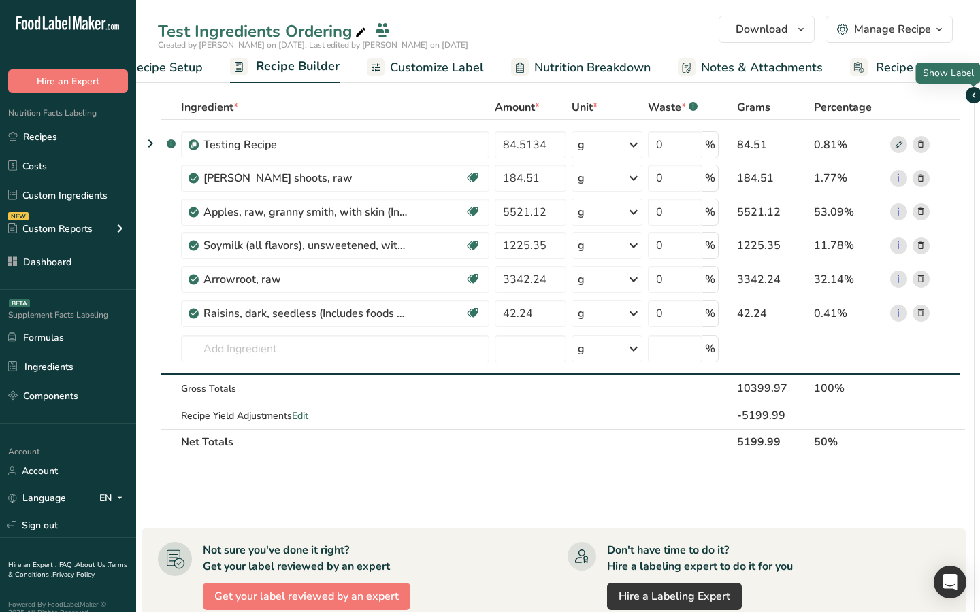
click at [974, 101] on icon "button" at bounding box center [973, 95] width 11 height 17
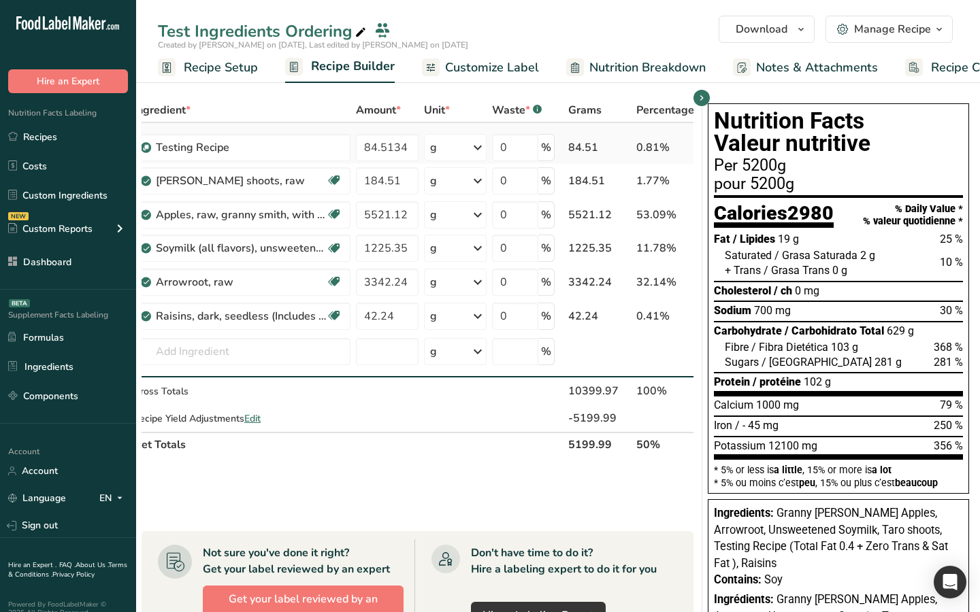
scroll to position [0, 0]
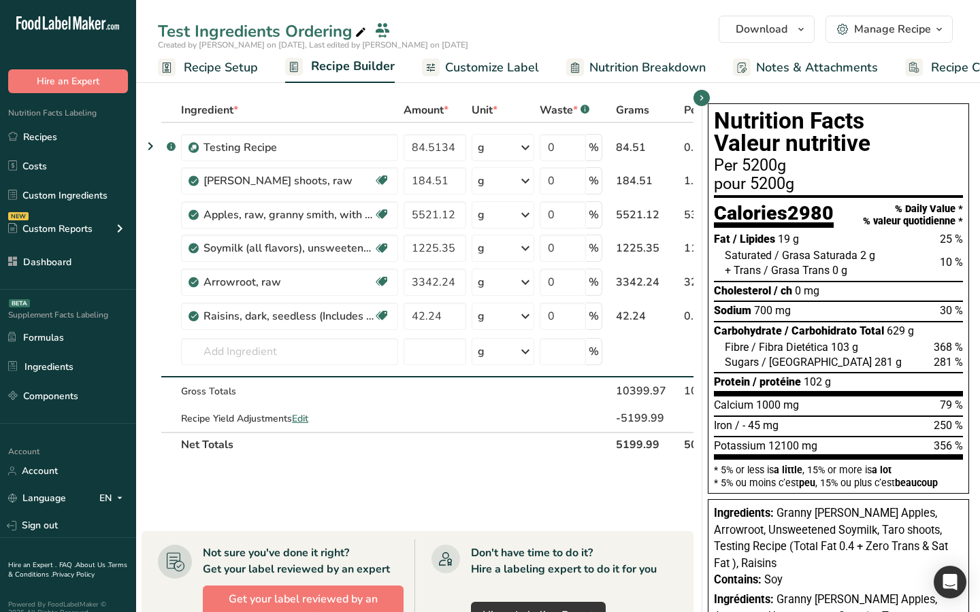
click at [483, 66] on span "Customize Label" at bounding box center [492, 68] width 94 height 18
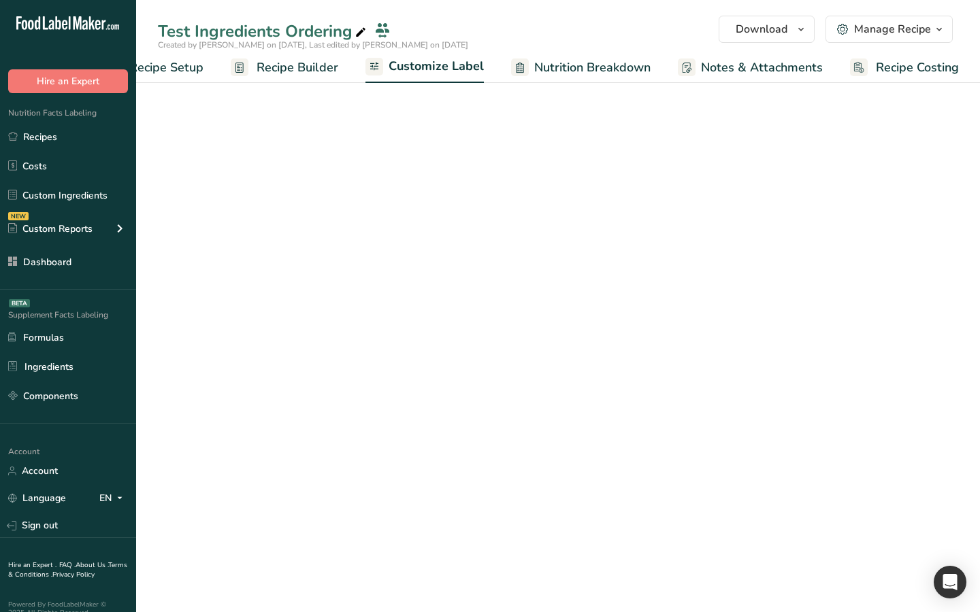
scroll to position [0, 55]
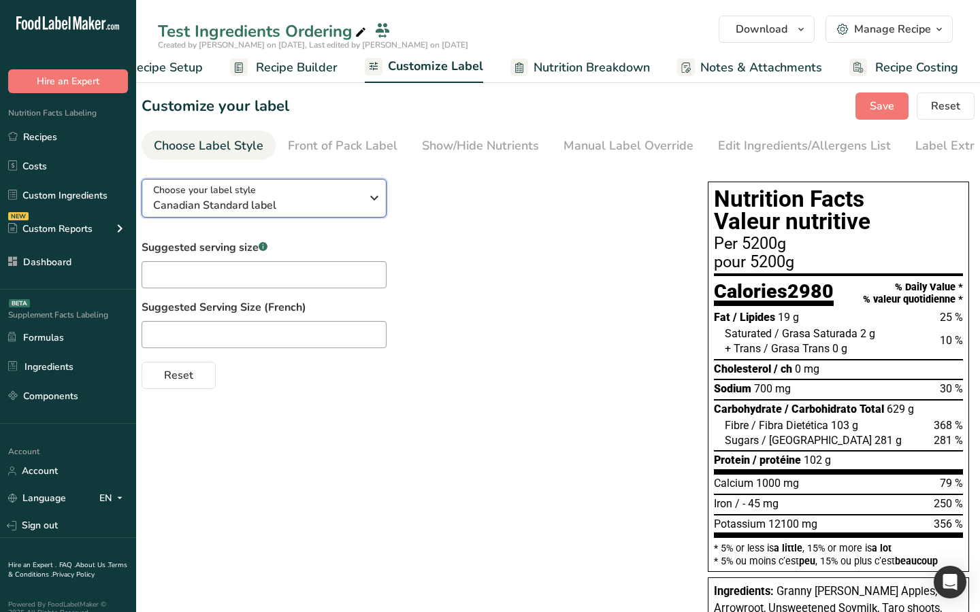
click at [264, 201] on span "Canadian Standard label" at bounding box center [257, 205] width 208 height 16
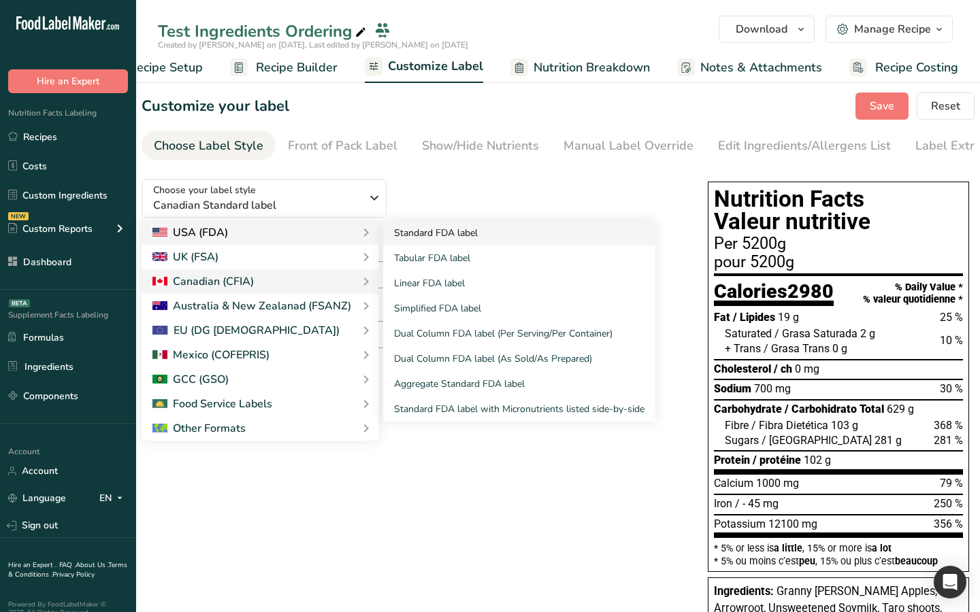
click at [456, 243] on link "Standard FDA label" at bounding box center [519, 232] width 272 height 25
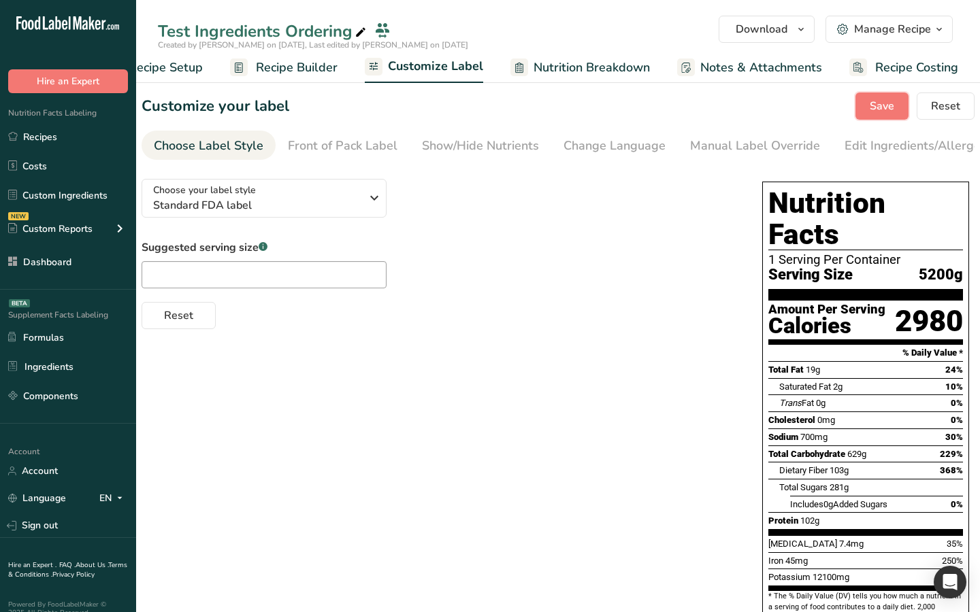
click at [886, 102] on span "Save" at bounding box center [882, 106] width 24 height 16
click at [296, 74] on span "Recipe Builder" at bounding box center [297, 68] width 82 height 18
